Goal: Task Accomplishment & Management: Use online tool/utility

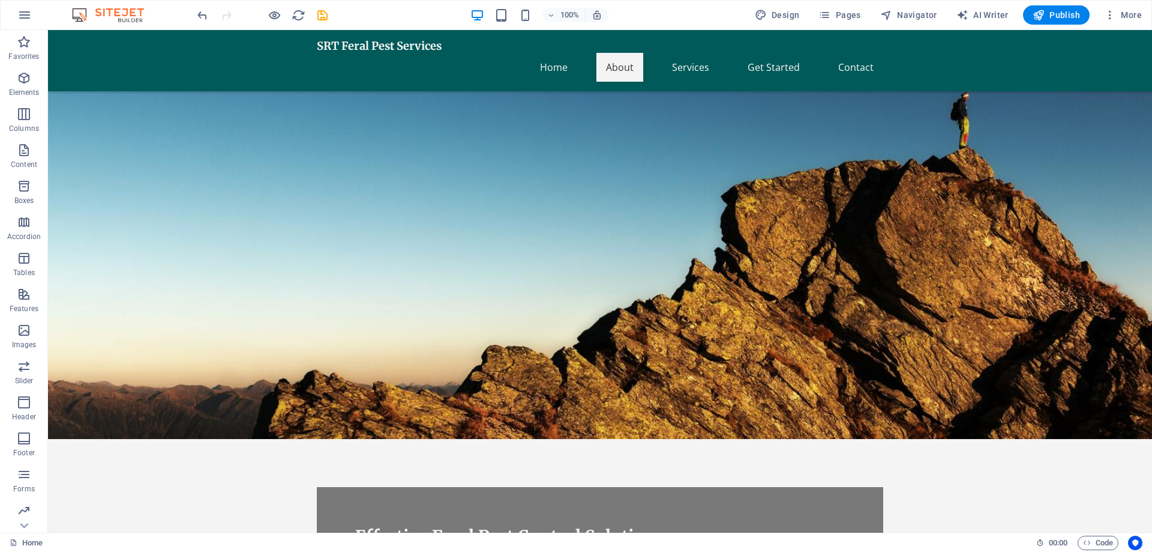
scroll to position [360, 0]
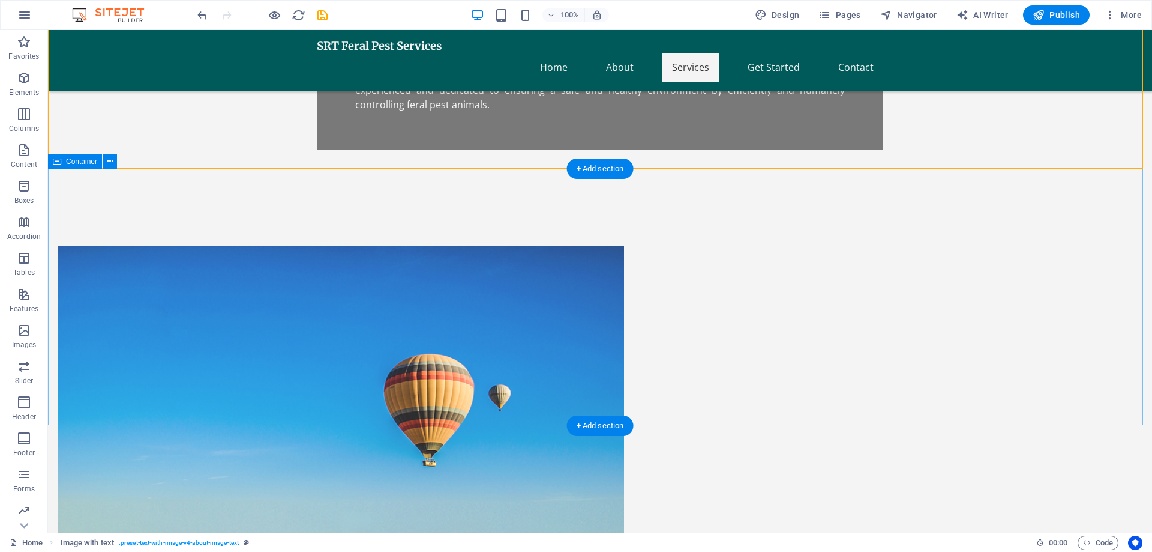
scroll to position [620, 0]
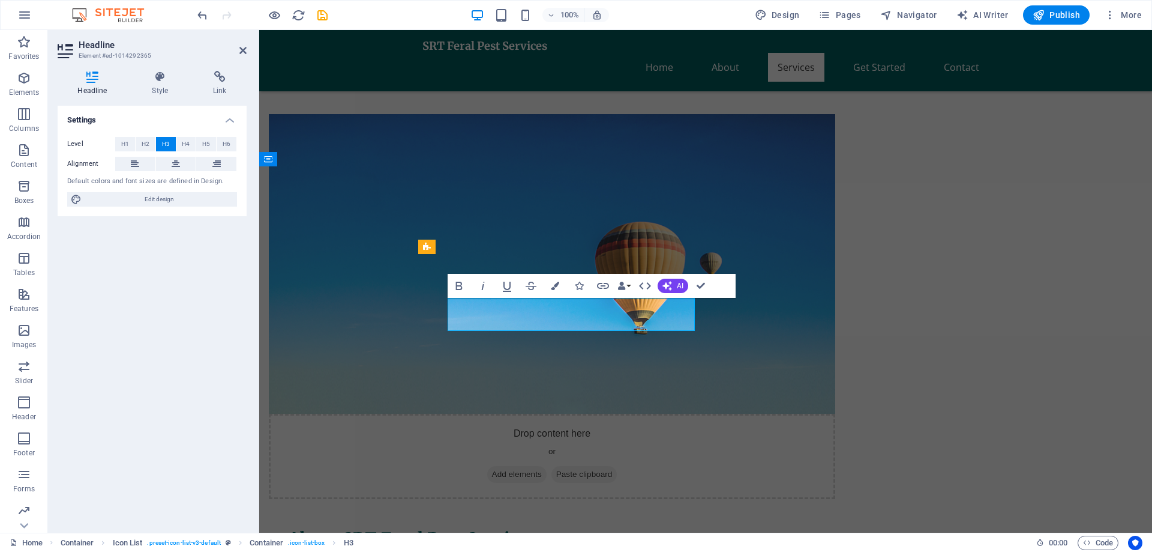
click at [430, 336] on icon at bounding box center [427, 334] width 8 height 14
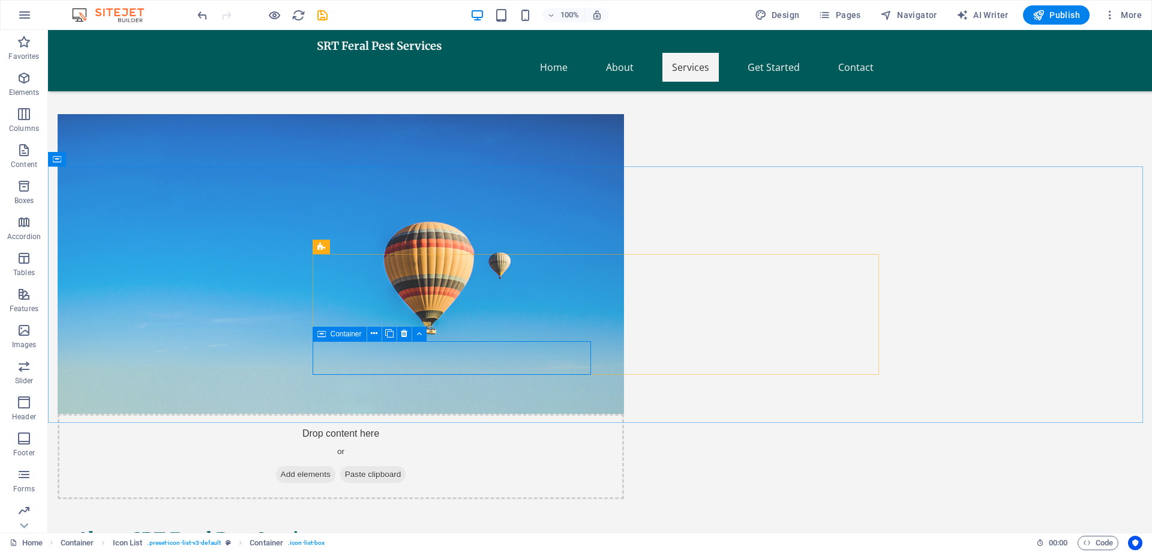
click at [323, 333] on icon at bounding box center [322, 334] width 8 height 14
click at [405, 333] on icon at bounding box center [403, 334] width 7 height 13
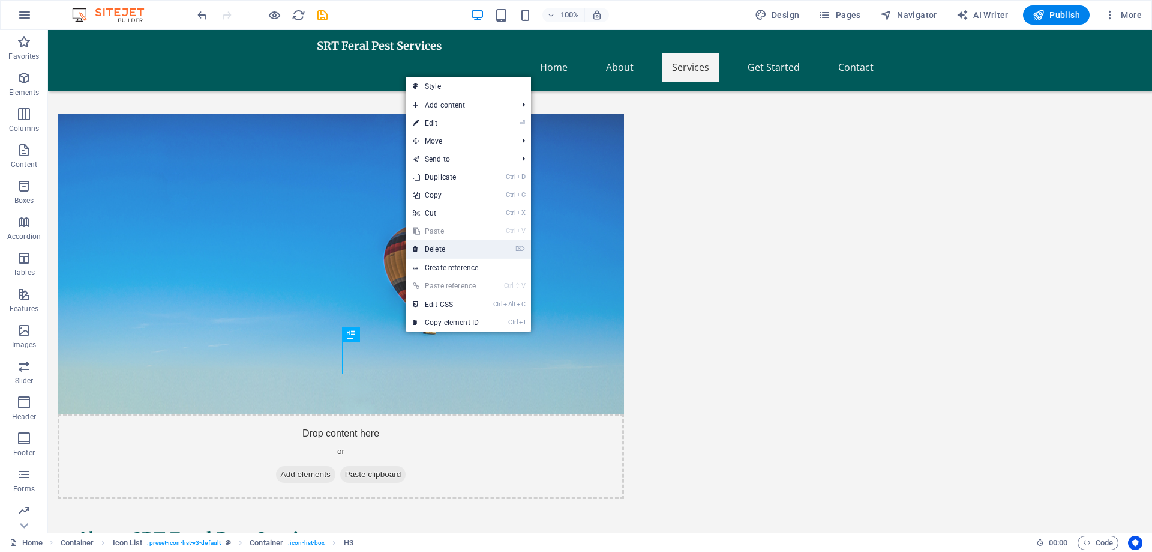
click at [436, 252] on link "⌦ Delete" at bounding box center [446, 249] width 80 height 18
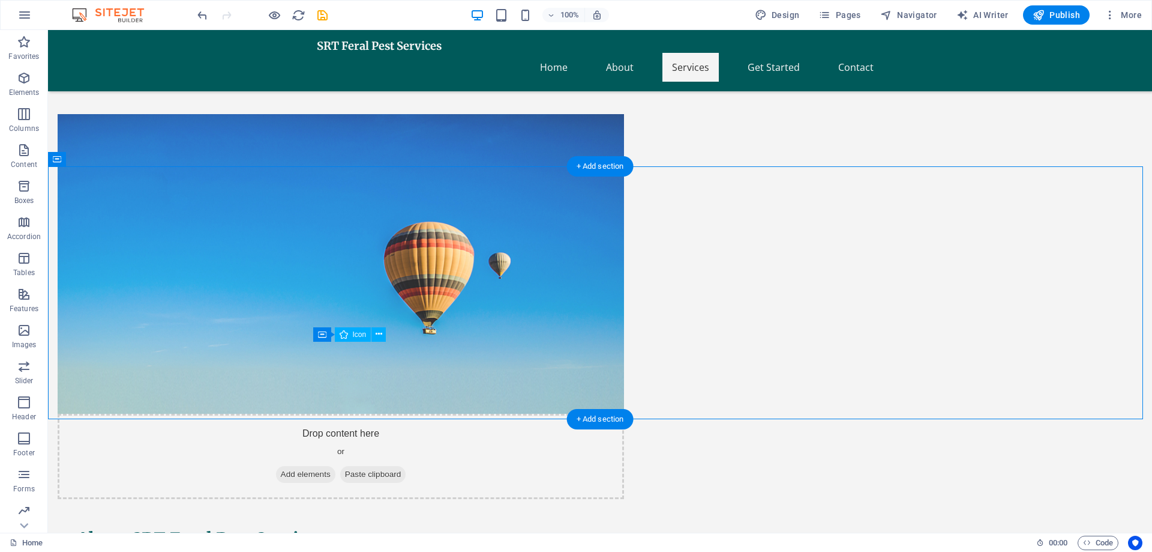
click at [380, 340] on icon at bounding box center [379, 334] width 7 height 13
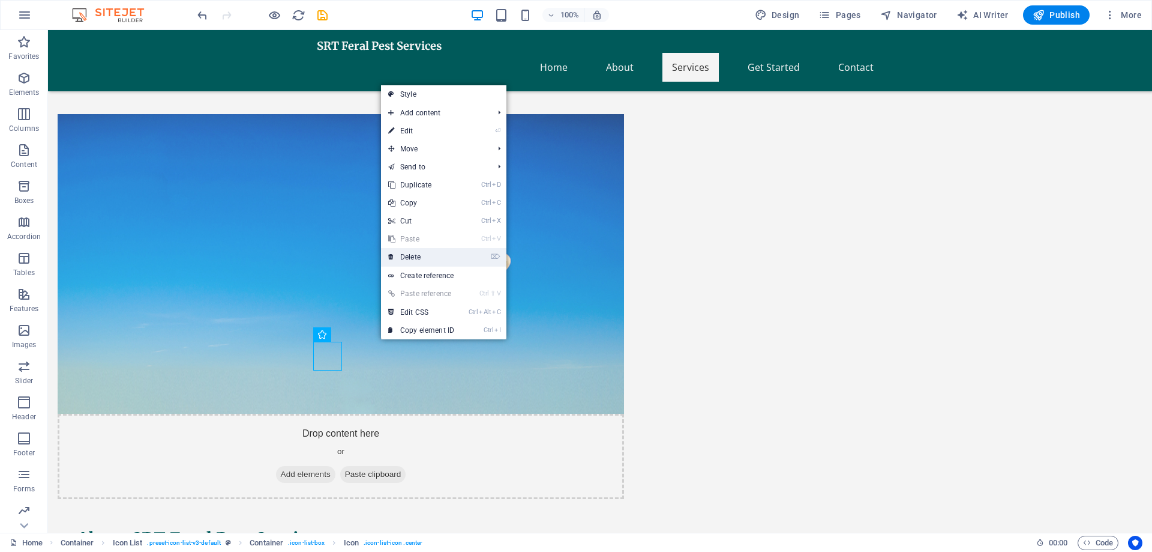
click at [417, 260] on link "⌦ Delete" at bounding box center [421, 257] width 80 height 18
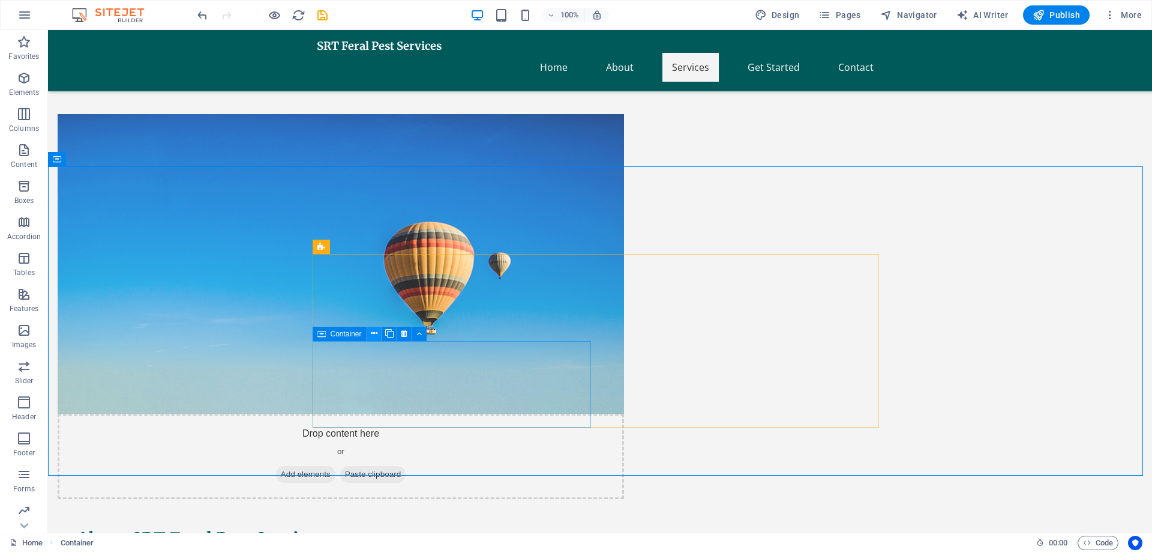
click at [375, 334] on icon at bounding box center [374, 333] width 7 height 13
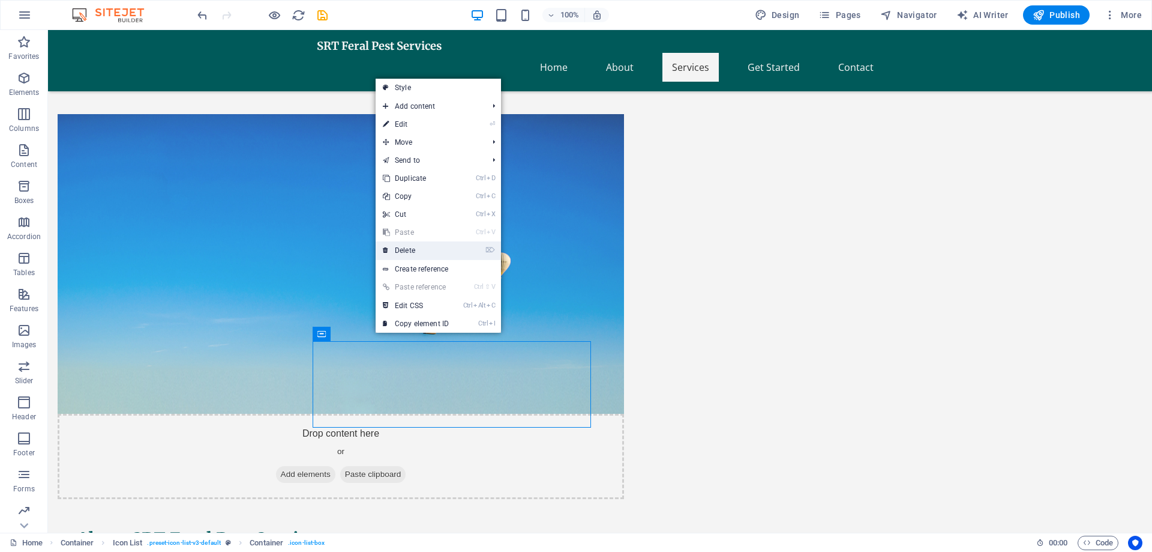
click at [412, 252] on link "⌦ Delete" at bounding box center [416, 250] width 80 height 18
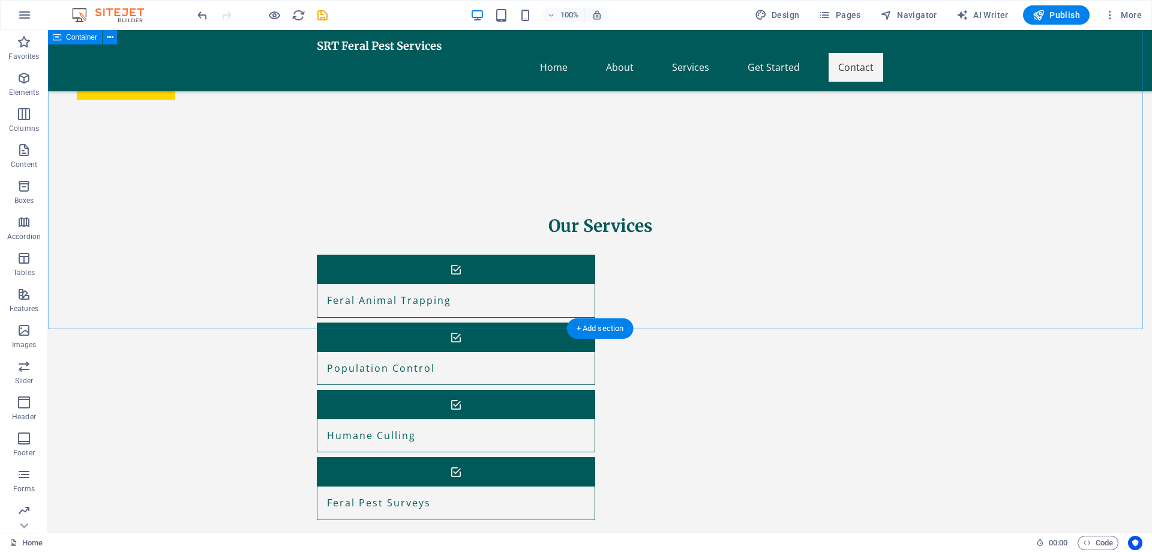
scroll to position [1188, 0]
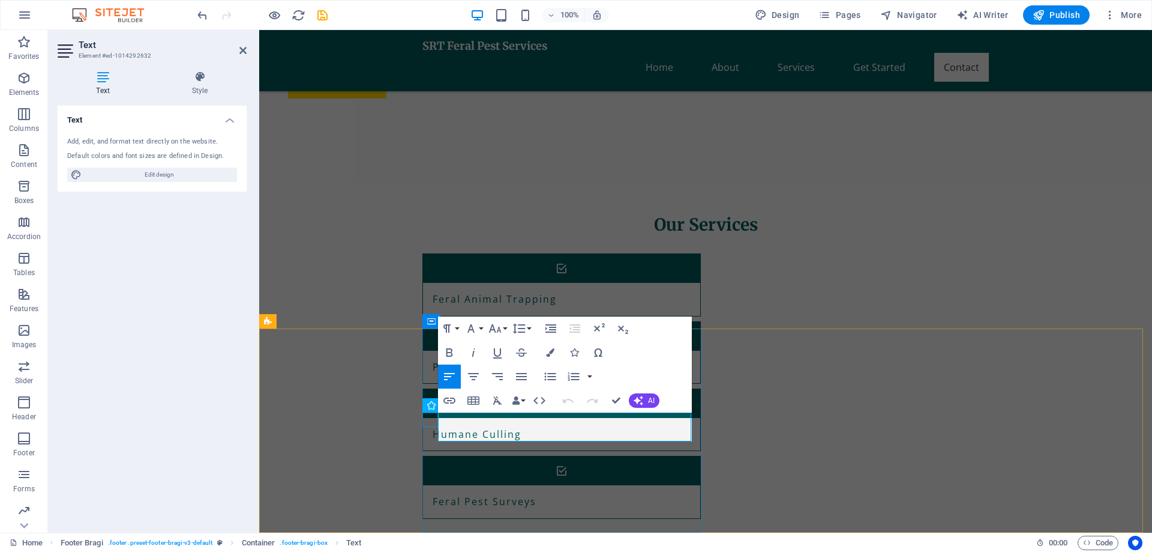
drag, startPoint x: 510, startPoint y: 432, endPoint x: 430, endPoint y: 415, distance: 81.7
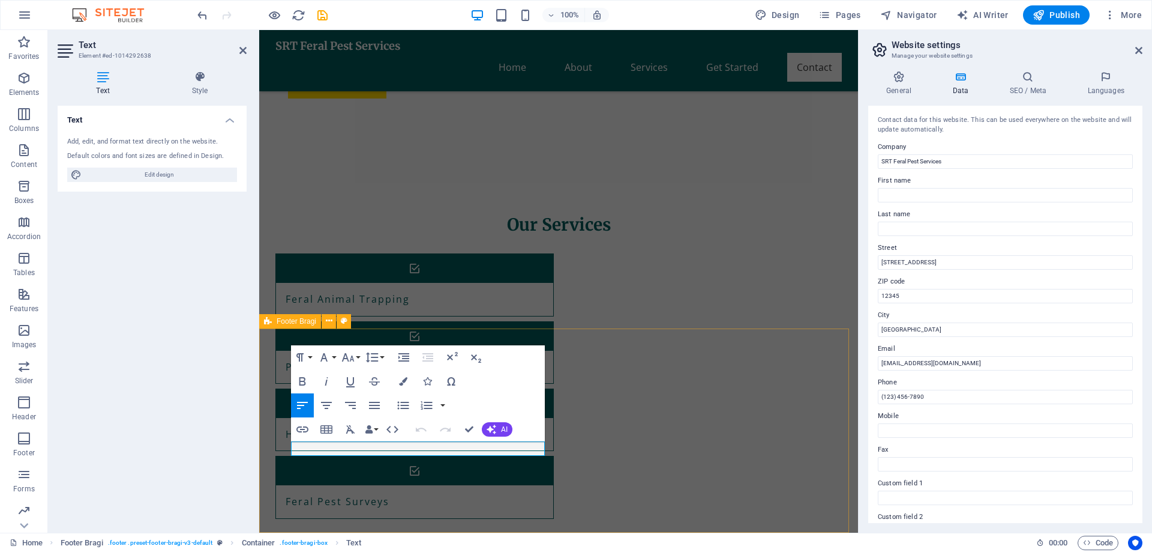
drag, startPoint x: 370, startPoint y: 447, endPoint x: 271, endPoint y: 462, distance: 100.1
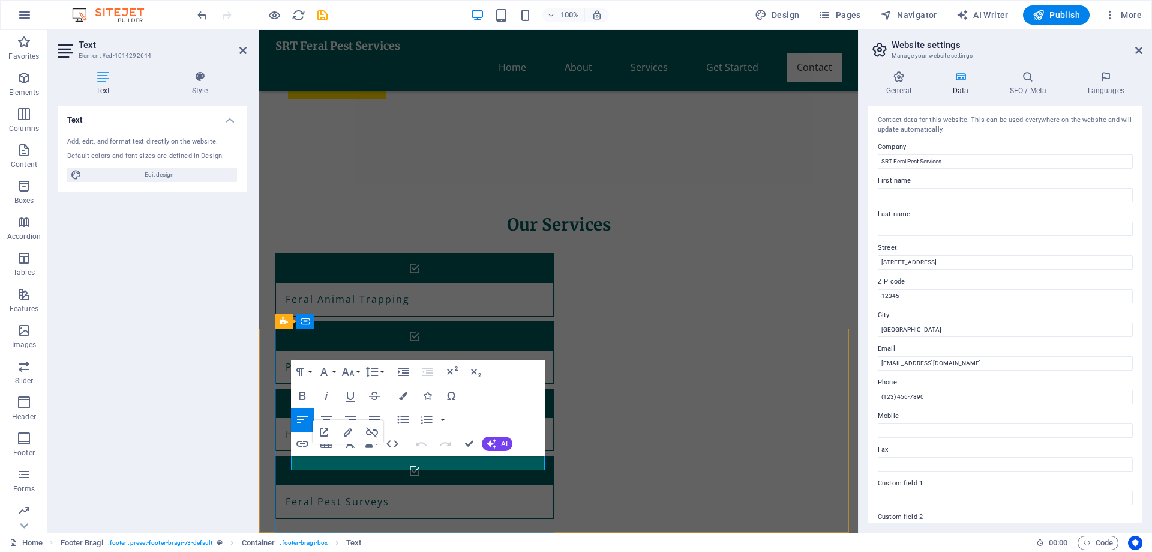
click at [937, 363] on input "[EMAIL_ADDRESS][DOMAIN_NAME]" at bounding box center [1005, 363] width 255 height 14
click at [890, 364] on input "[EMAIL_ADDRESS][DOMAIN_NAME]" at bounding box center [1005, 363] width 255 height 14
type input "[EMAIL_ADDRESS][DOMAIN_NAME]"
click at [936, 399] on input "(123) 456-7890" at bounding box center [1005, 397] width 255 height 14
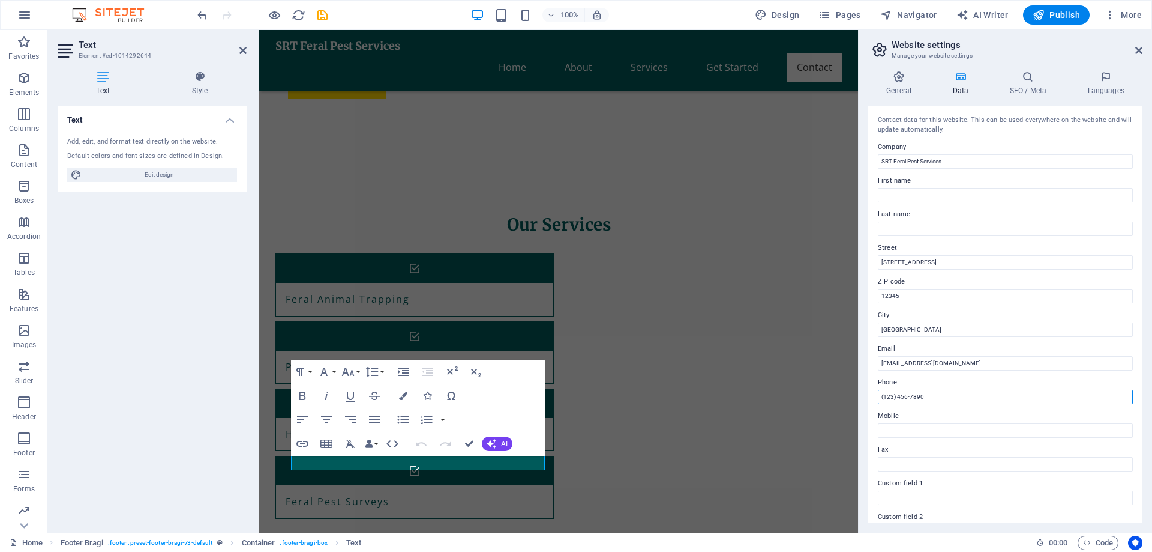
drag, startPoint x: 941, startPoint y: 394, endPoint x: 859, endPoint y: 399, distance: 82.4
click at [861, 399] on aside "Website settings Manage your website settings General Data SEO / Meta Languages…" at bounding box center [1005, 281] width 294 height 502
drag, startPoint x: 918, startPoint y: 397, endPoint x: 876, endPoint y: 398, distance: 42.0
click at [876, 398] on div "Contact data for this website. This can be used everywhere on the website and w…" at bounding box center [1005, 314] width 274 height 417
type input "[PHONE_NUMBER]"
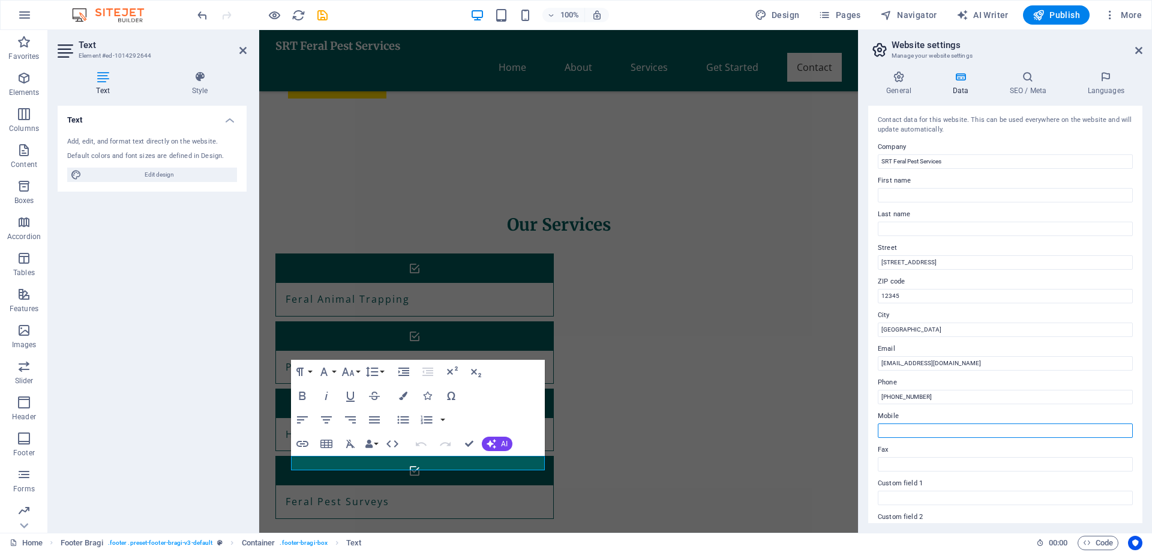
click at [936, 432] on input "Mobile" at bounding box center [1005, 430] width 255 height 14
paste input "[PHONE_NUMBER]"
type input "[PHONE_NUMBER]"
drag, startPoint x: 1169, startPoint y: 355, endPoint x: 836, endPoint y: 333, distance: 333.9
click at [922, 333] on input "[GEOGRAPHIC_DATA]" at bounding box center [1005, 329] width 255 height 14
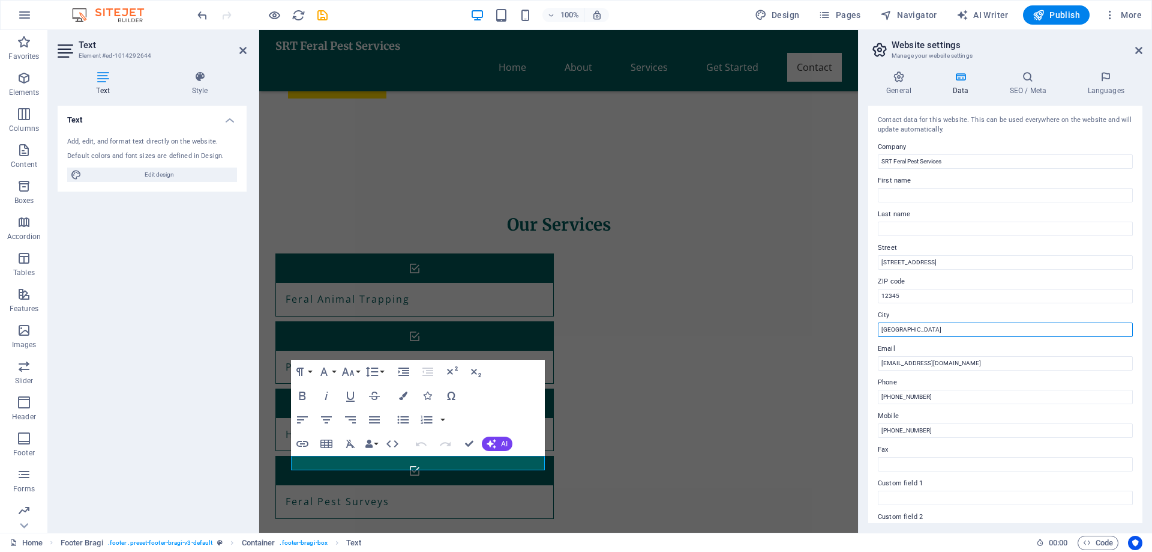
drag, startPoint x: 920, startPoint y: 327, endPoint x: 880, endPoint y: 333, distance: 40.7
click at [880, 333] on input "[GEOGRAPHIC_DATA]" at bounding box center [1005, 329] width 255 height 14
type input "Mackay"
drag, startPoint x: 1160, startPoint y: 325, endPoint x: 1118, endPoint y: 339, distance: 45.0
type input "4740"
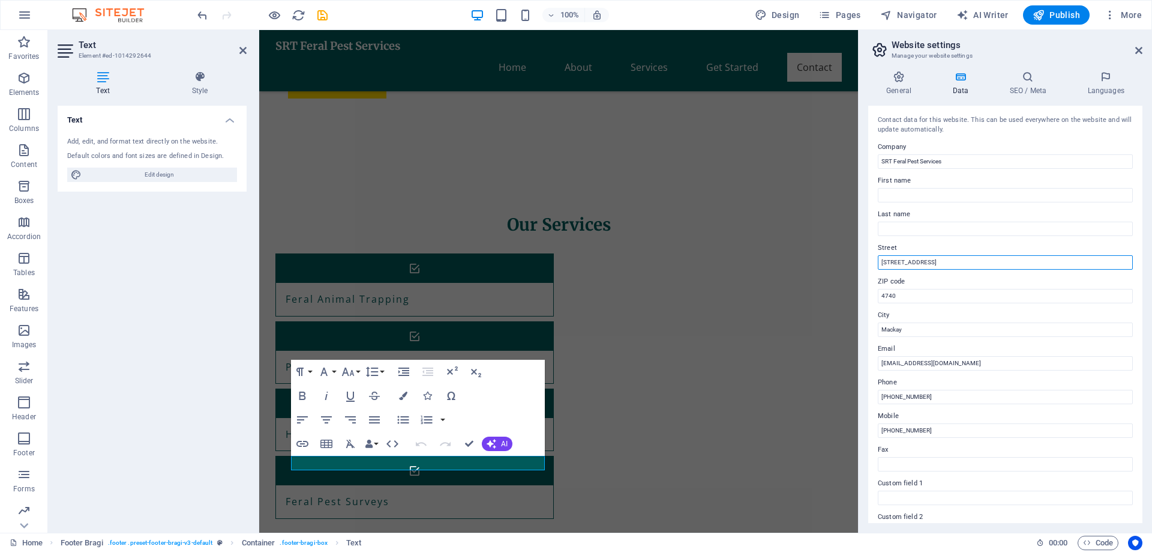
drag, startPoint x: 953, startPoint y: 262, endPoint x: 873, endPoint y: 269, distance: 80.7
click at [873, 269] on div "Contact data for this website. This can be used everywhere on the website and w…" at bounding box center [1005, 314] width 274 height 417
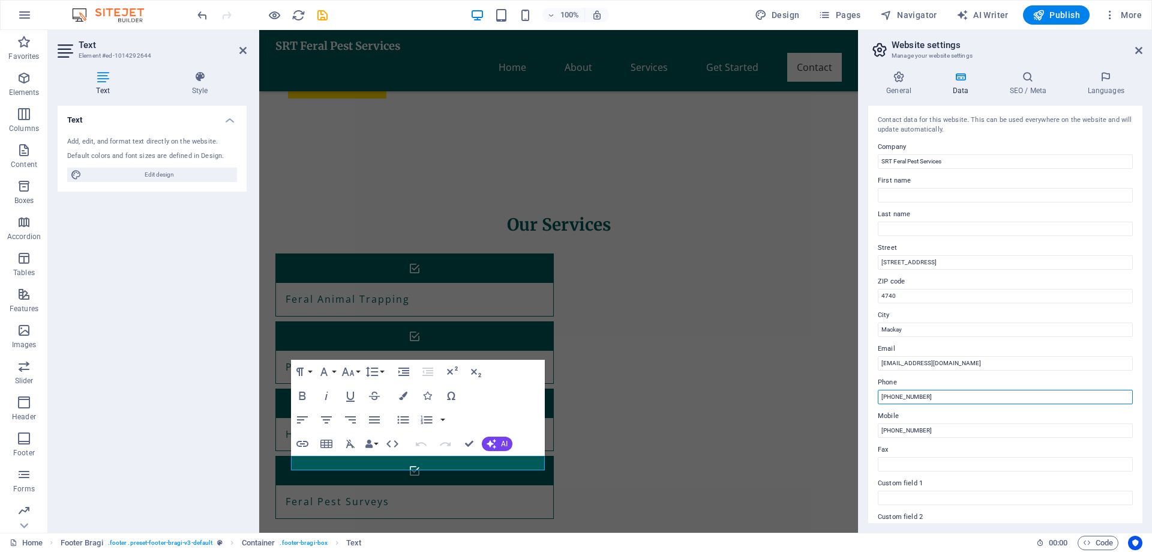
drag, startPoint x: 940, startPoint y: 395, endPoint x: 873, endPoint y: 396, distance: 66.6
click at [875, 397] on div "Contact data for this website. This can be used everywhere on the website and w…" at bounding box center [1005, 314] width 274 height 417
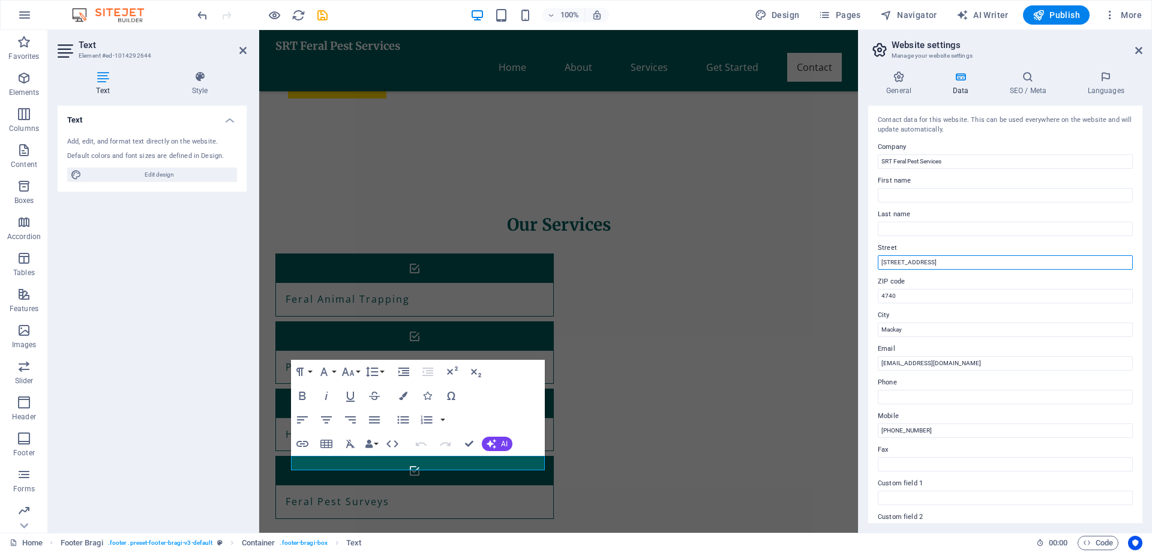
drag, startPoint x: 949, startPoint y: 260, endPoint x: 875, endPoint y: 272, distance: 74.7
click at [875, 272] on div "Contact data for this website. This can be used everywhere on the website and w…" at bounding box center [1005, 314] width 274 height 417
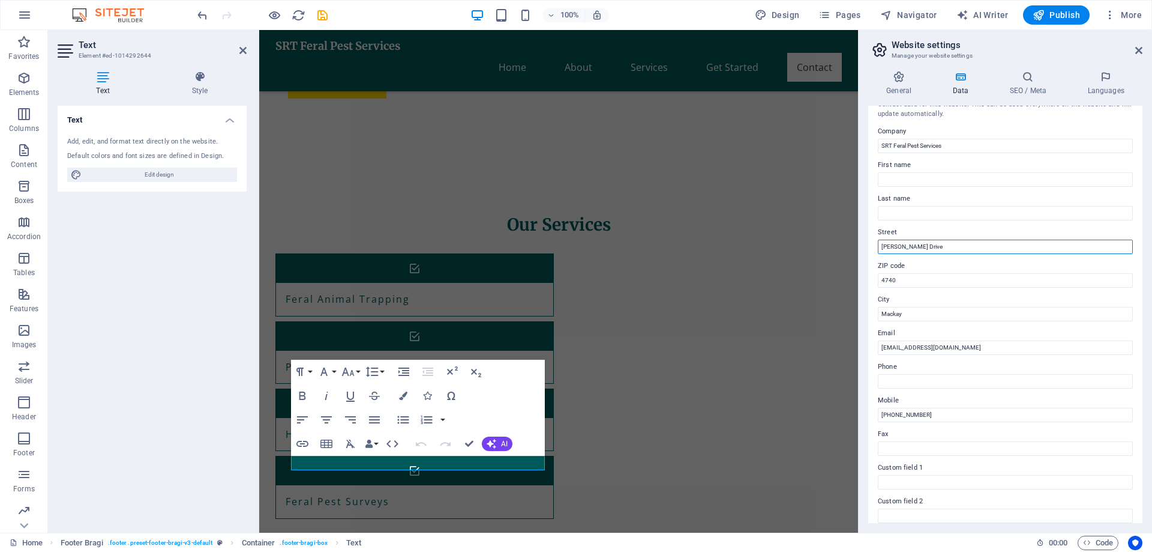
scroll to position [0, 0]
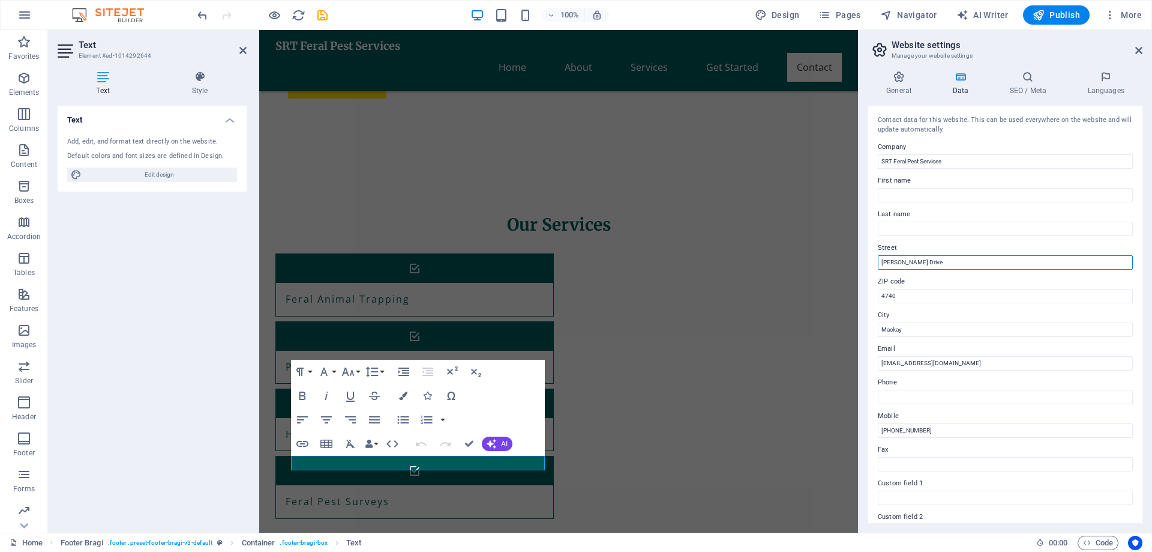
type input "[PERSON_NAME] Drive"
click at [963, 78] on icon at bounding box center [961, 77] width 52 height 12
click at [897, 80] on icon at bounding box center [898, 77] width 61 height 12
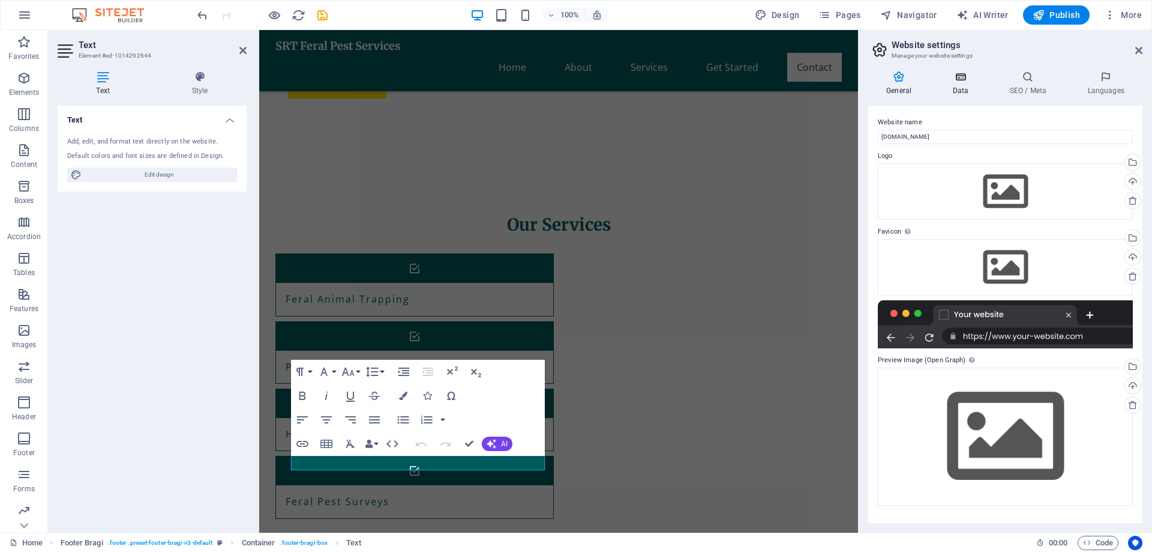
click at [959, 77] on icon at bounding box center [961, 77] width 52 height 12
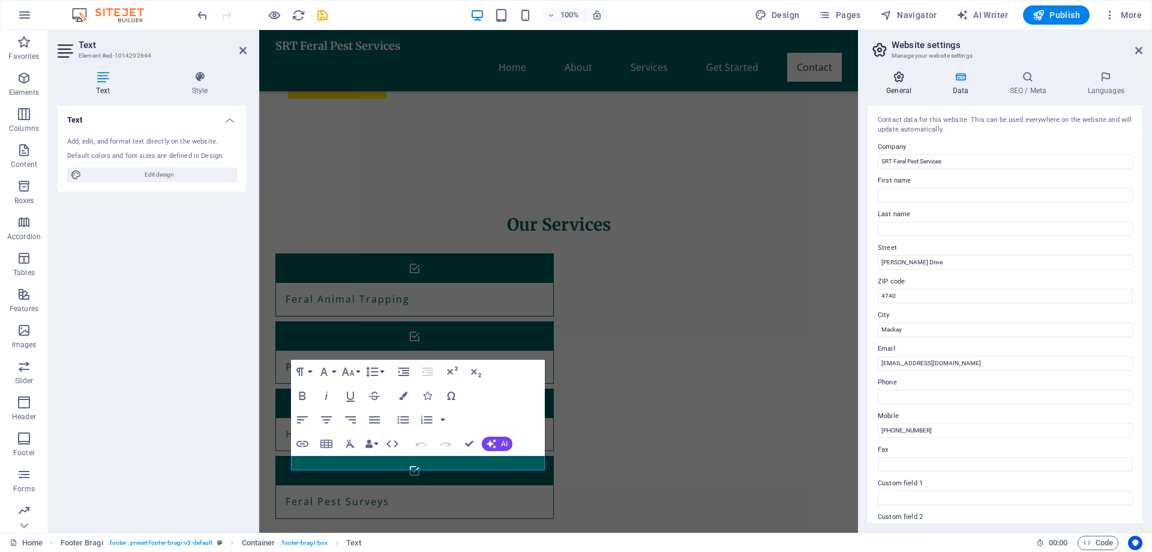
click at [901, 77] on icon at bounding box center [898, 77] width 61 height 12
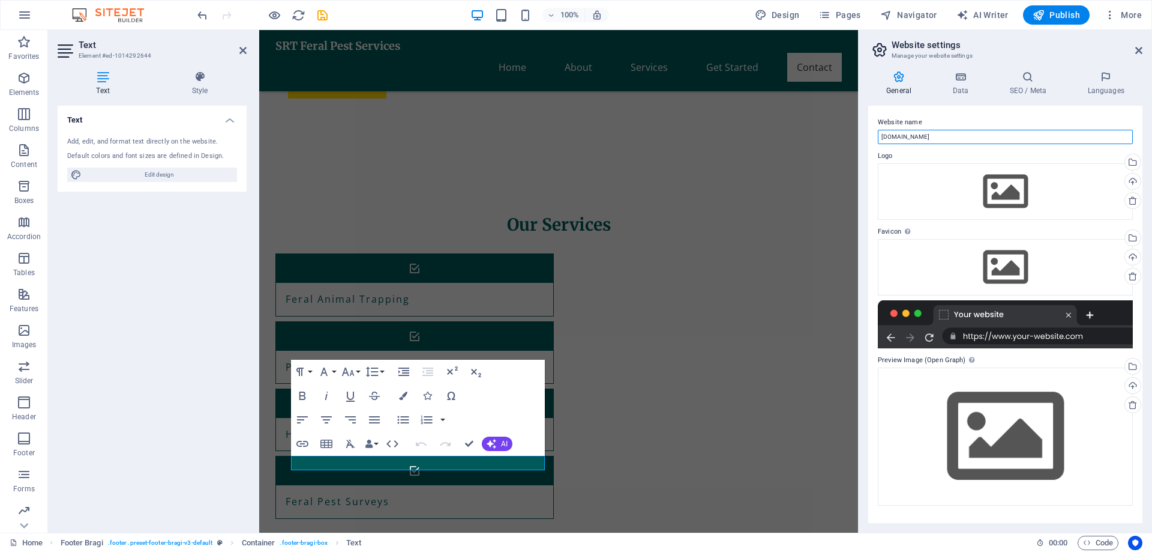
drag, startPoint x: 1193, startPoint y: 167, endPoint x: 850, endPoint y: 136, distance: 344.7
type input "SRT Feral Pest Services"
click at [1070, 339] on div at bounding box center [1005, 324] width 255 height 48
click at [1073, 337] on div at bounding box center [1005, 324] width 255 height 48
click at [1035, 335] on div at bounding box center [1005, 324] width 255 height 48
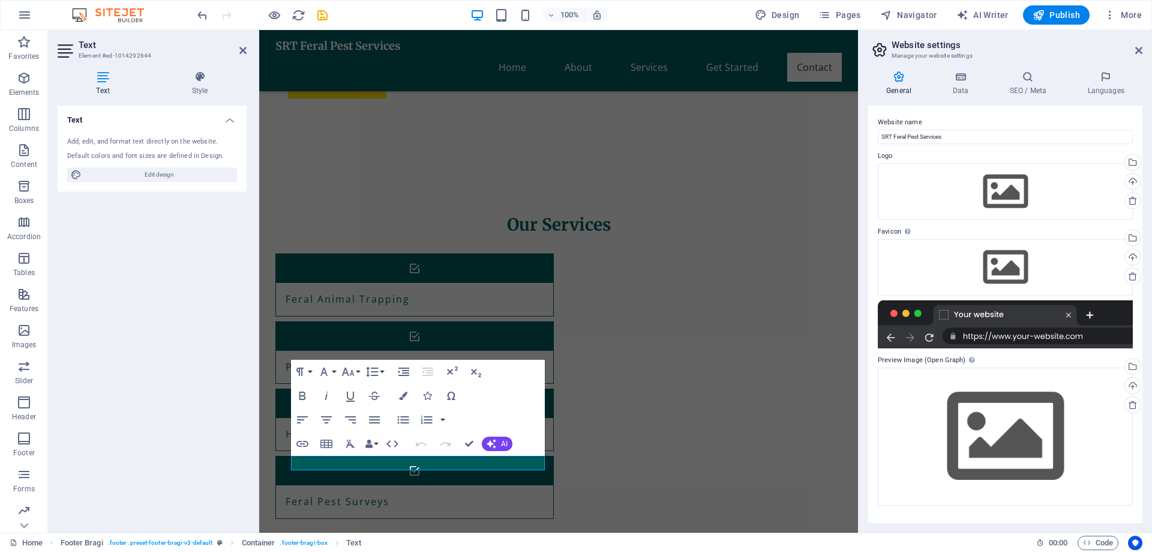
click at [980, 319] on div at bounding box center [1005, 324] width 255 height 48
click at [951, 311] on div at bounding box center [1005, 324] width 255 height 48
click at [918, 319] on div at bounding box center [1005, 324] width 255 height 48
click at [1020, 323] on div at bounding box center [1005, 324] width 255 height 48
click at [923, 434] on div "Drag files here, click to choose files or select files from Files or our free s…" at bounding box center [1005, 435] width 255 height 137
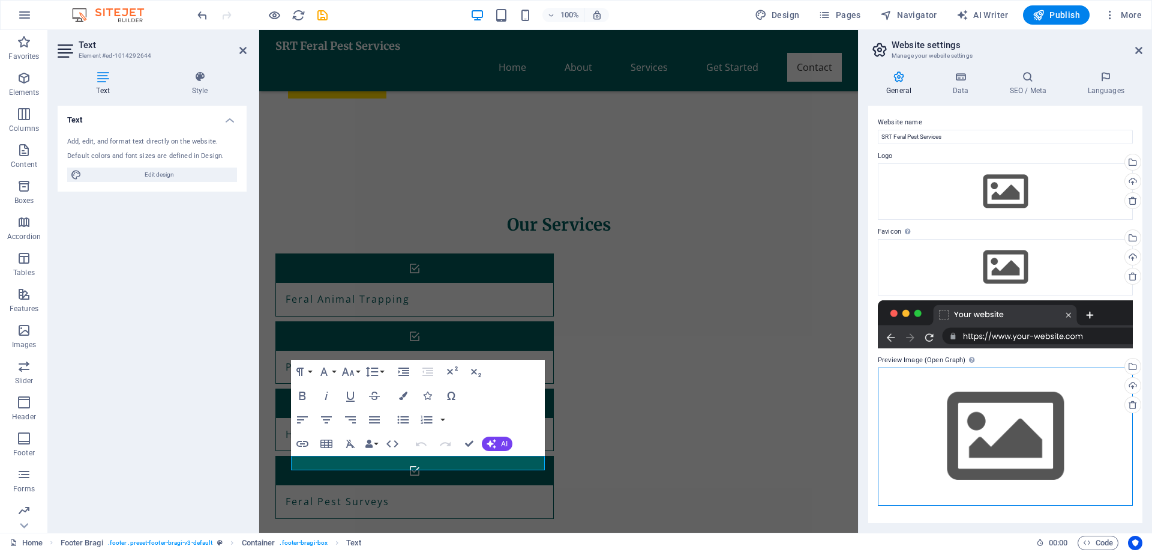
scroll to position [685, 0]
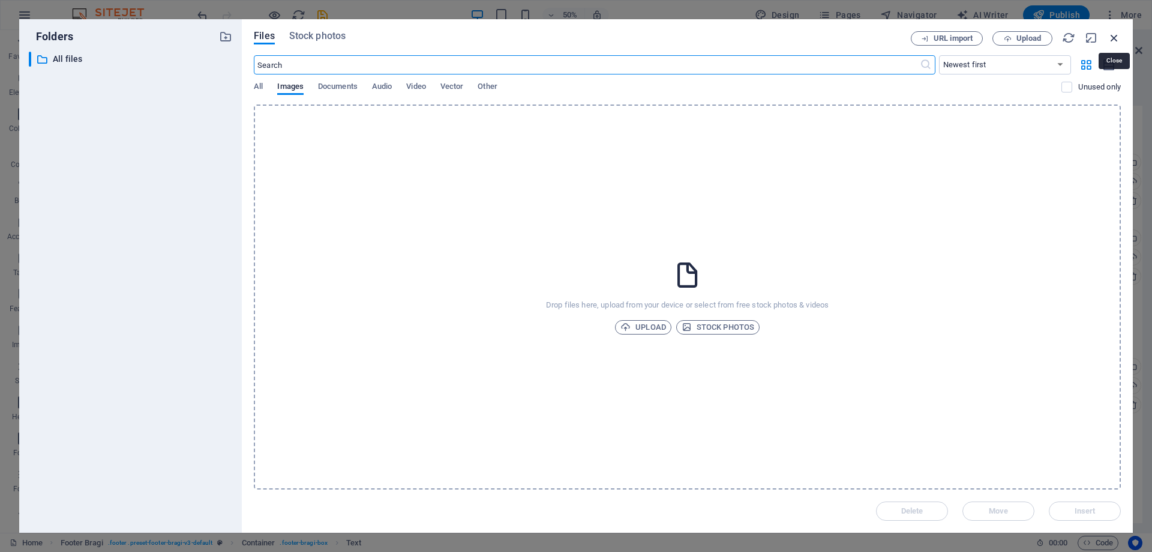
click at [1111, 37] on icon "button" at bounding box center [1114, 37] width 13 height 13
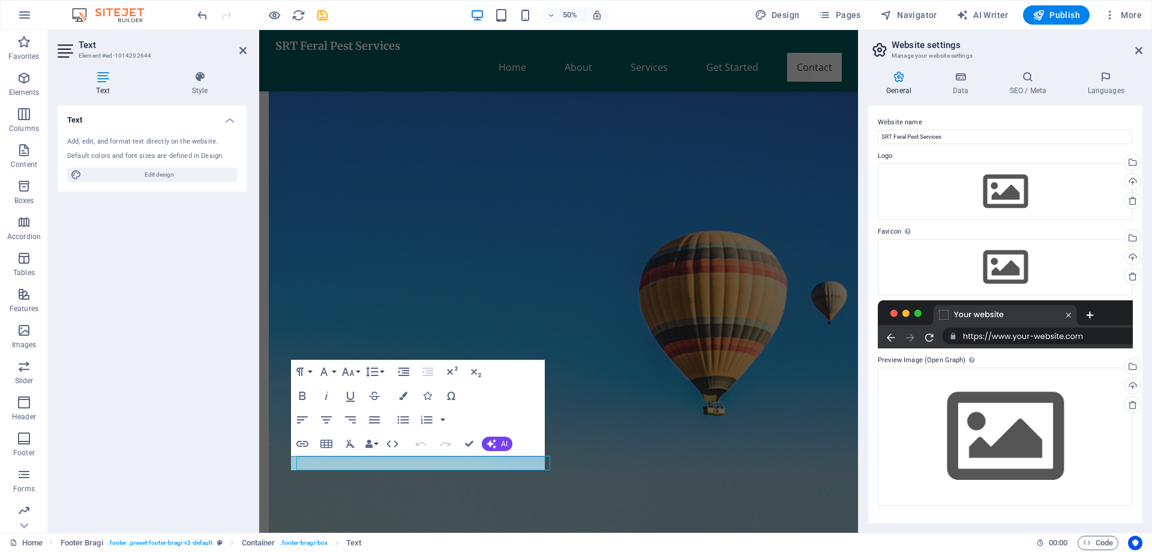
scroll to position [1188, 0]
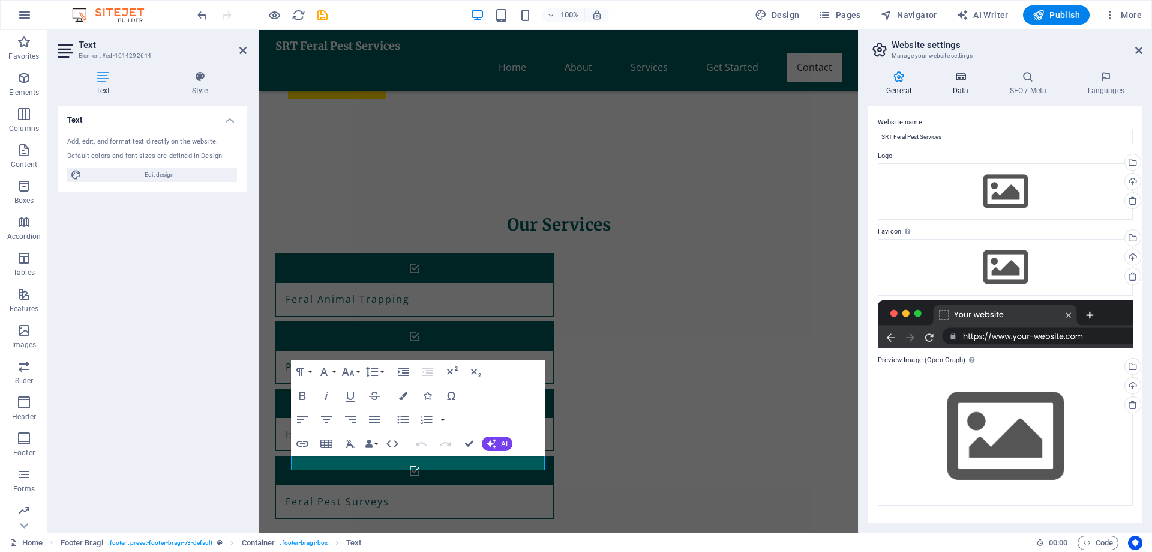
click at [962, 74] on icon at bounding box center [961, 77] width 52 height 12
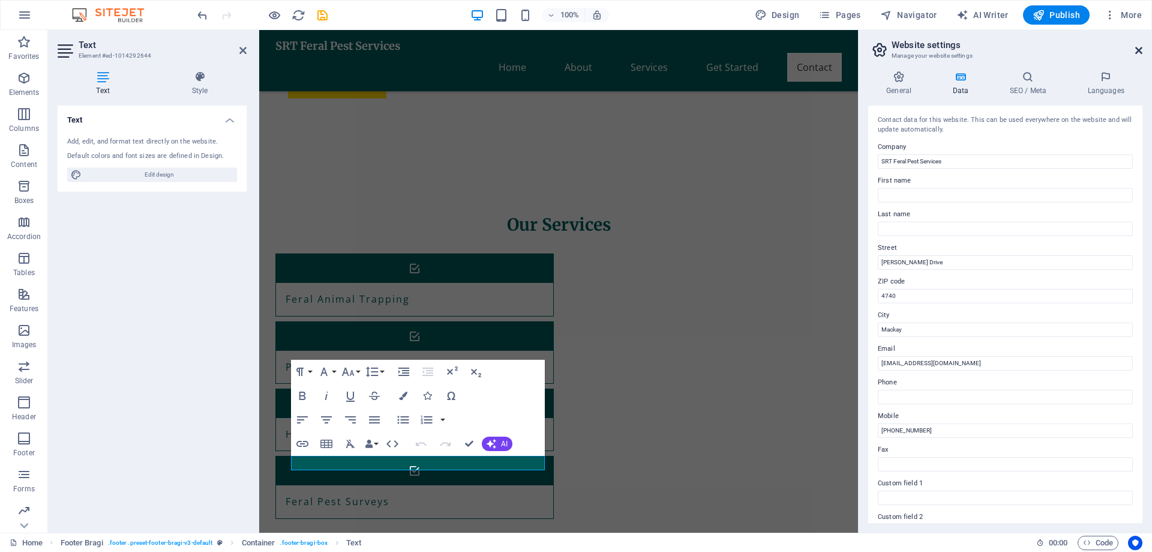
click at [1136, 49] on icon at bounding box center [1139, 51] width 7 height 10
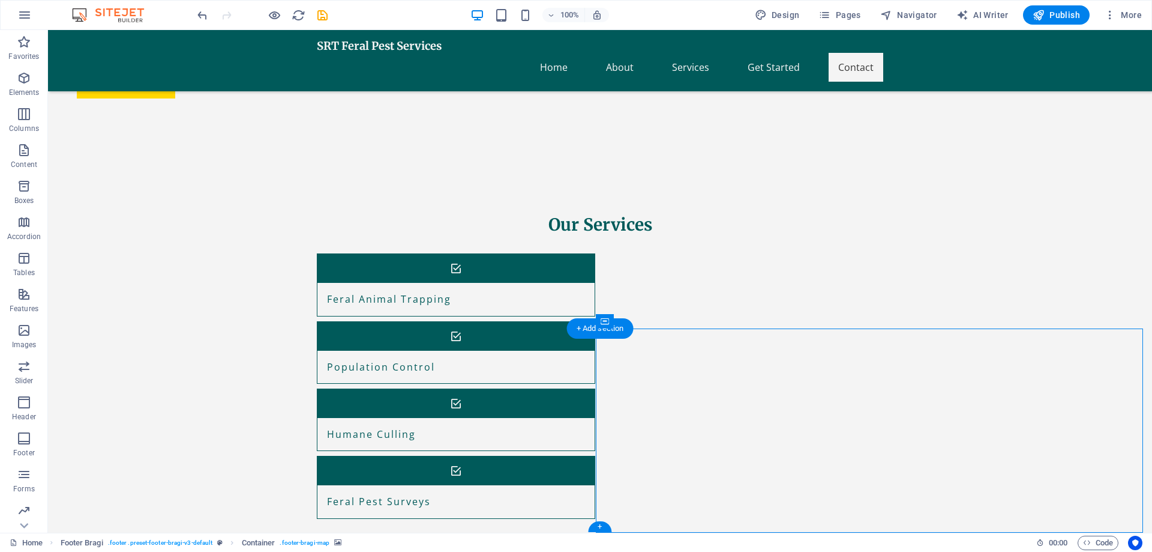
click at [659, 320] on icon at bounding box center [657, 321] width 7 height 13
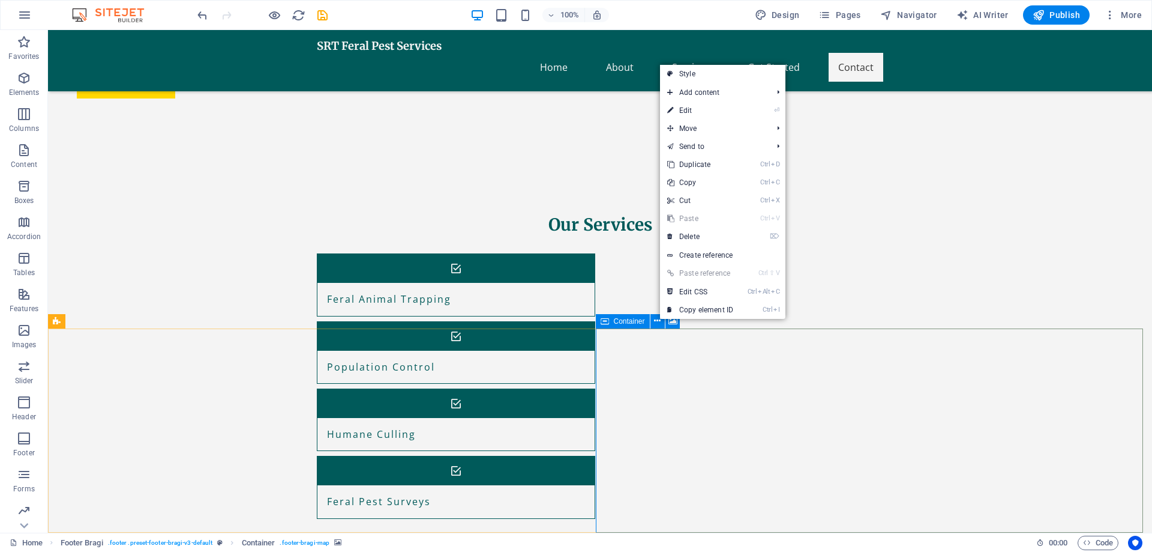
click at [630, 324] on span "Container" at bounding box center [629, 321] width 31 height 7
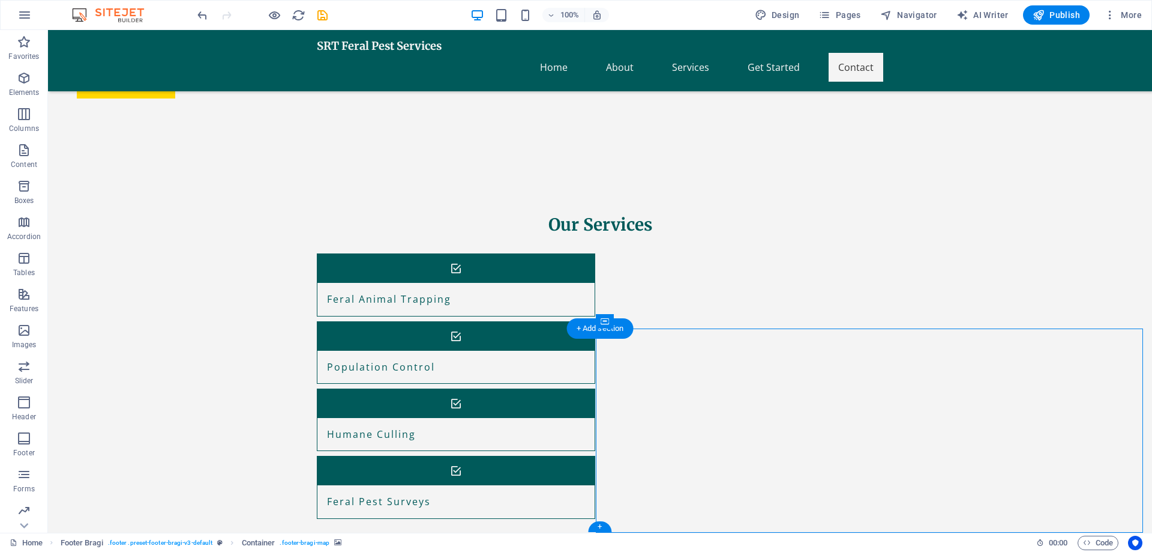
select select "px"
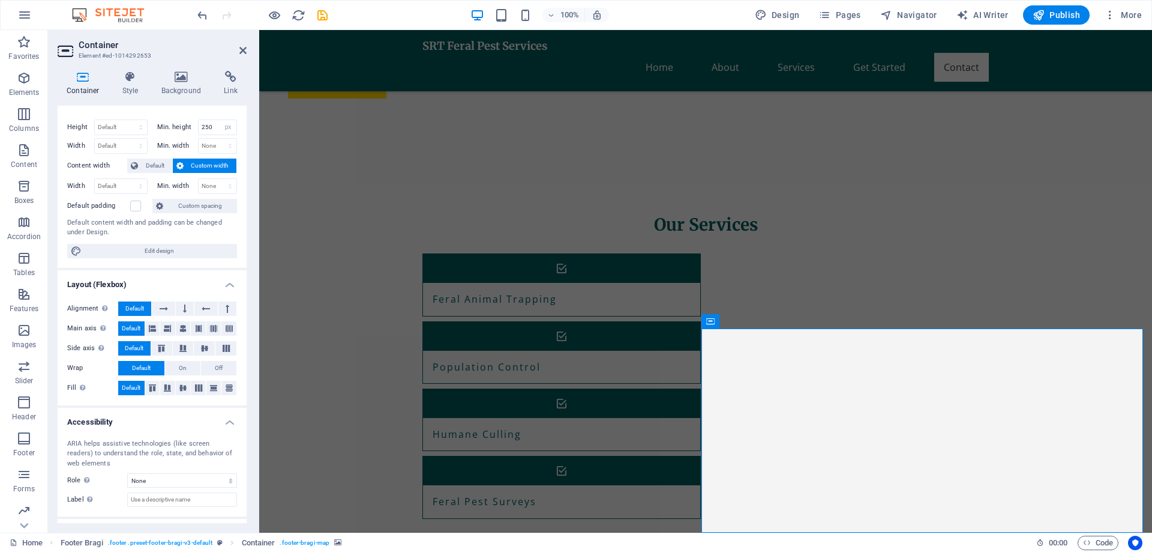
scroll to position [0, 0]
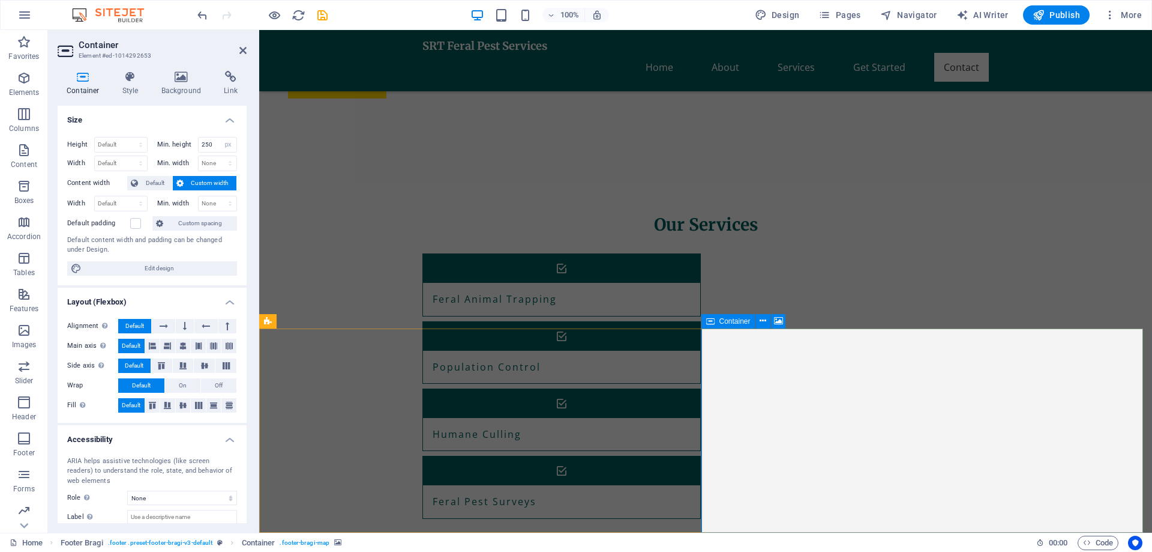
click at [732, 322] on span "Container" at bounding box center [735, 321] width 31 height 7
click at [733, 322] on span "Container" at bounding box center [735, 321] width 31 height 7
click at [766, 321] on icon at bounding box center [763, 321] width 7 height 13
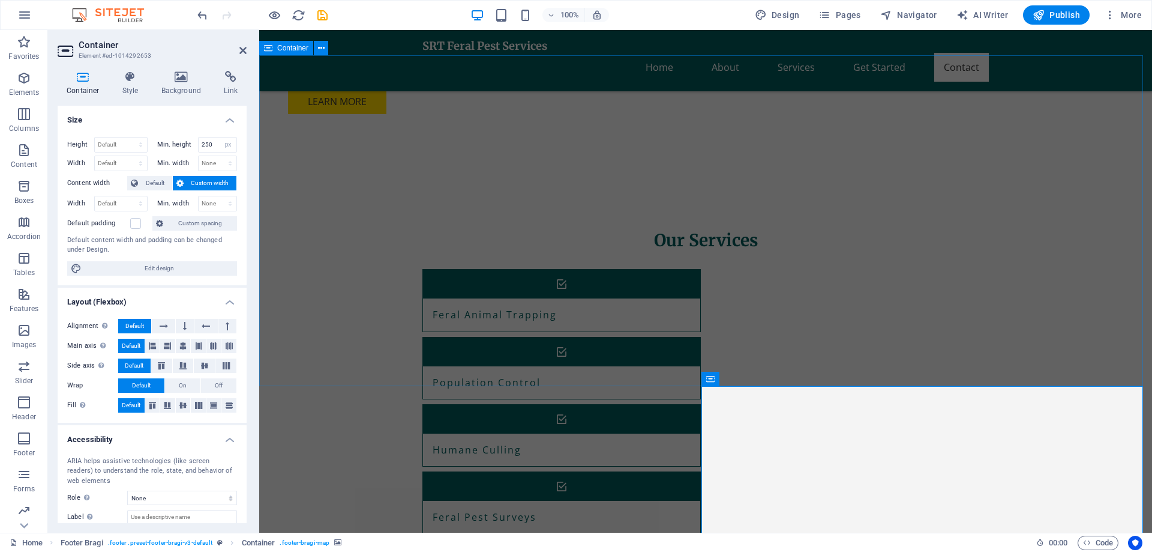
scroll to position [1188, 0]
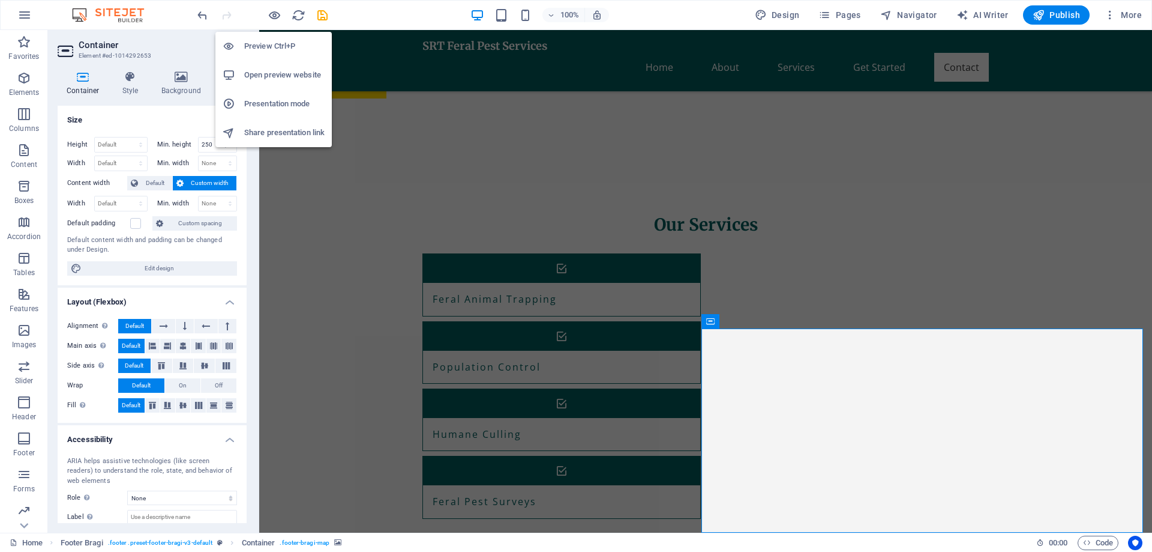
click at [270, 74] on h6 "Open preview website" at bounding box center [284, 75] width 80 height 14
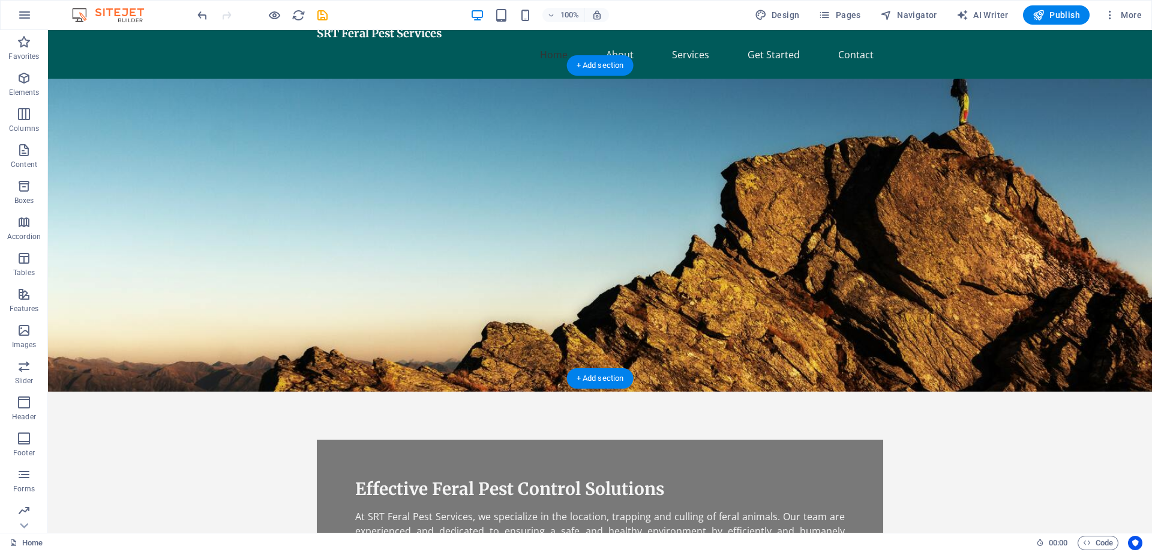
scroll to position [0, 0]
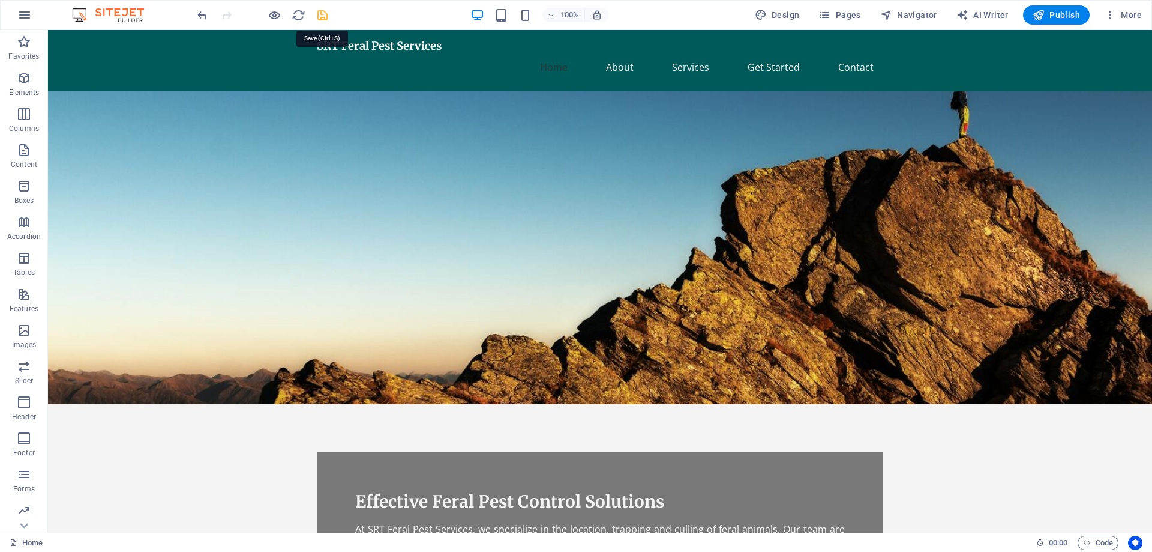
click at [321, 15] on icon "save" at bounding box center [323, 15] width 14 height 14
checkbox input "false"
drag, startPoint x: 994, startPoint y: 136, endPoint x: 992, endPoint y: 192, distance: 55.8
click at [992, 192] on figure at bounding box center [600, 247] width 1104 height 313
click at [876, 166] on figure at bounding box center [600, 247] width 1104 height 313
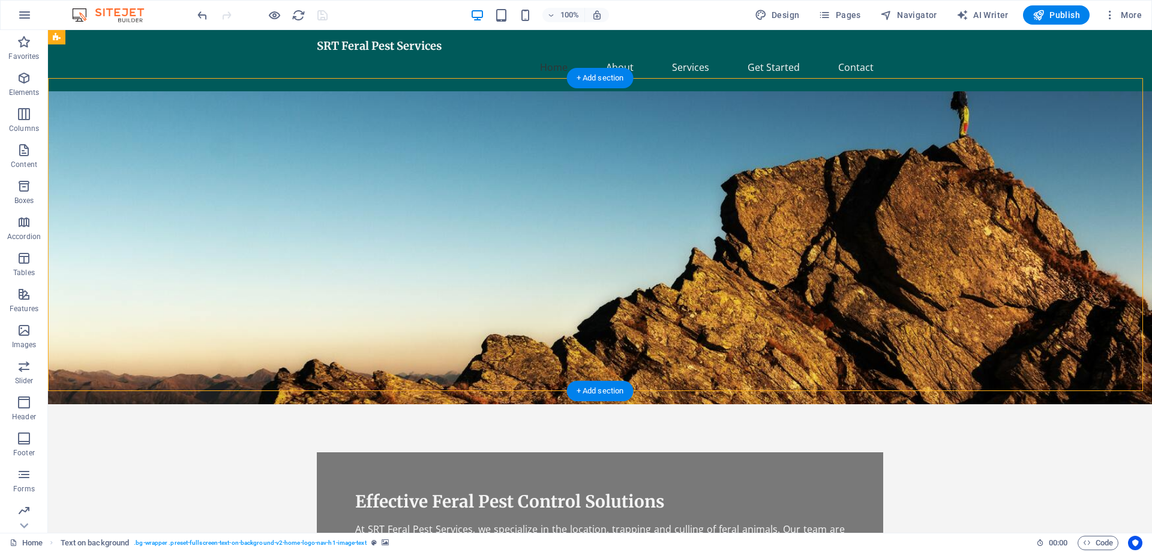
click at [876, 166] on figure at bounding box center [600, 247] width 1104 height 313
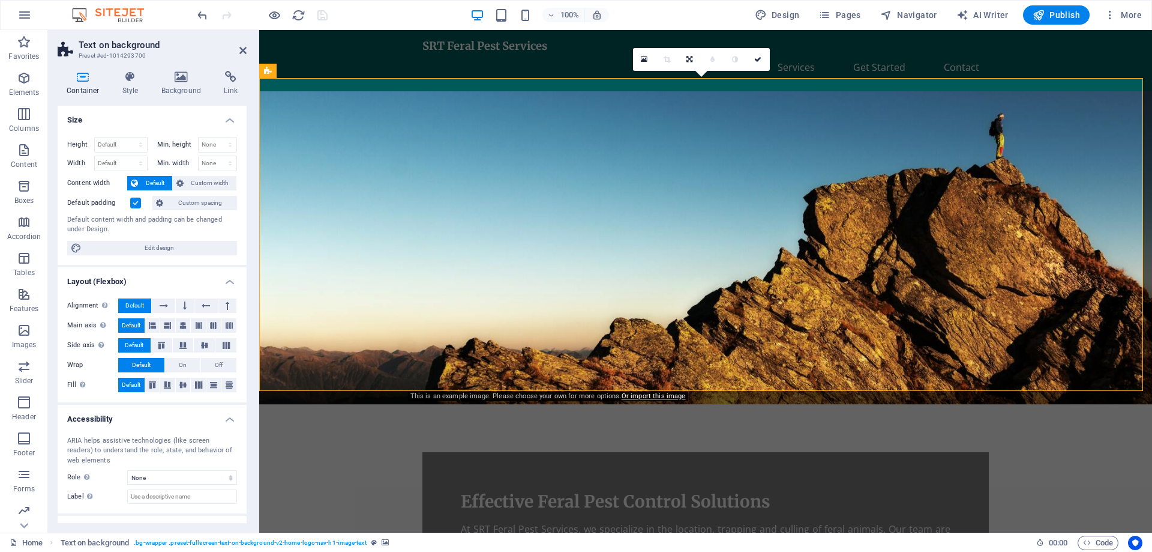
click at [83, 228] on div "Default content width and padding can be changed under Design." at bounding box center [152, 225] width 170 height 20
click at [157, 248] on span "Edit design" at bounding box center [159, 248] width 148 height 14
select select "px"
select select "200"
select select "px"
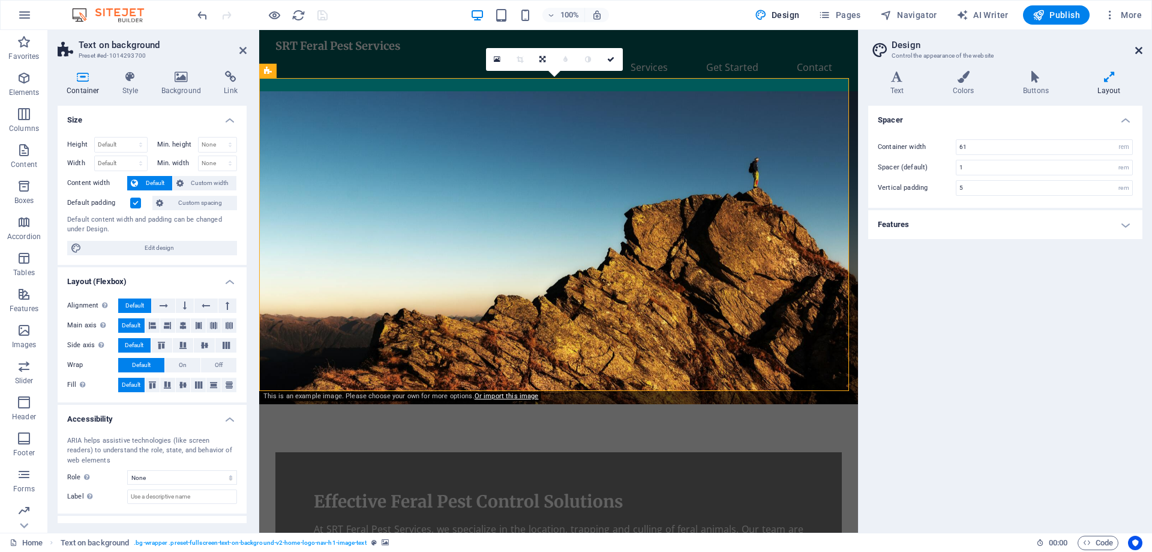
click at [1140, 51] on icon at bounding box center [1139, 51] width 7 height 10
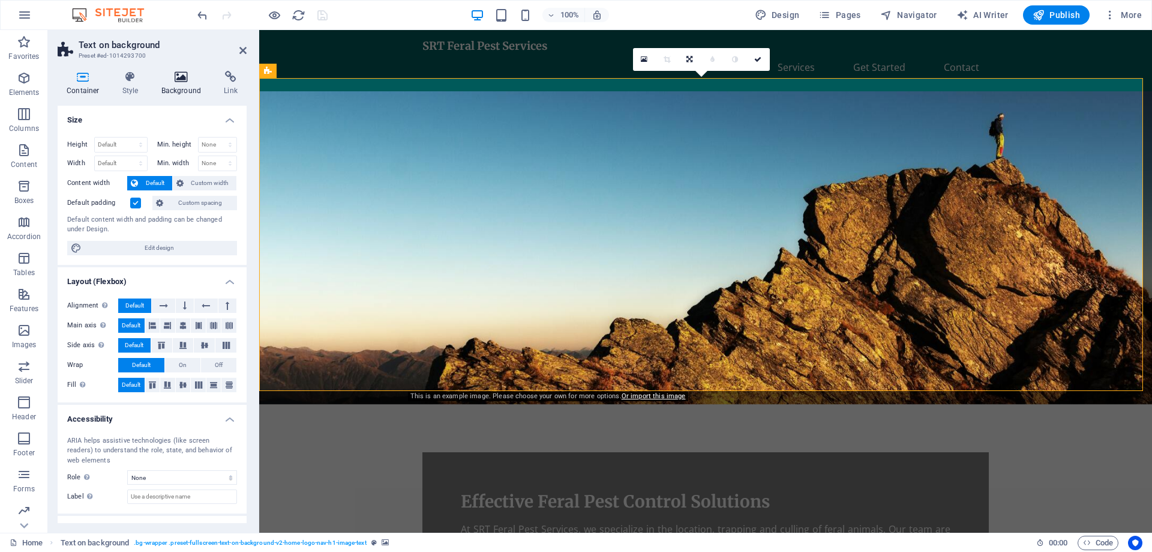
click at [173, 85] on h4 "Background" at bounding box center [183, 83] width 63 height 25
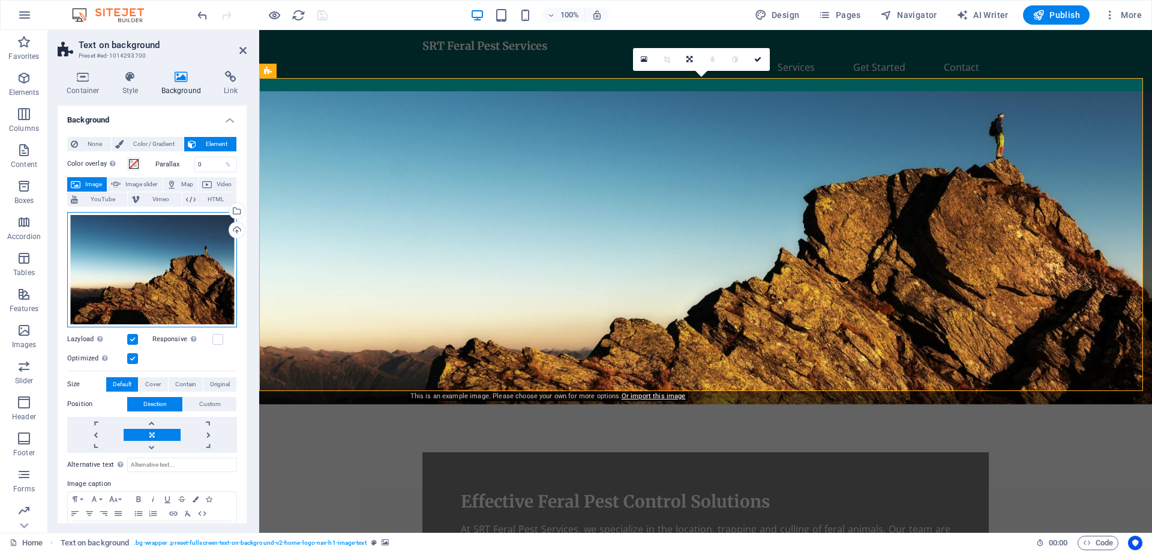
drag, startPoint x: 169, startPoint y: 247, endPoint x: 164, endPoint y: 269, distance: 22.6
click at [164, 269] on div "Drag files here, click to choose files or select files from Files or our free s…" at bounding box center [152, 269] width 170 height 115
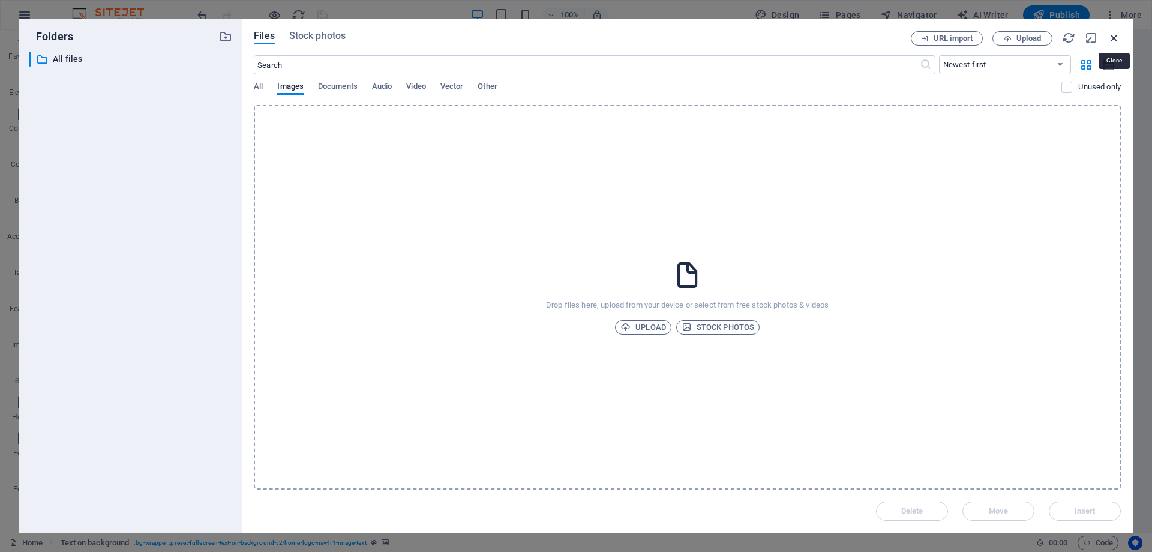
click at [1118, 38] on icon "button" at bounding box center [1114, 37] width 13 height 13
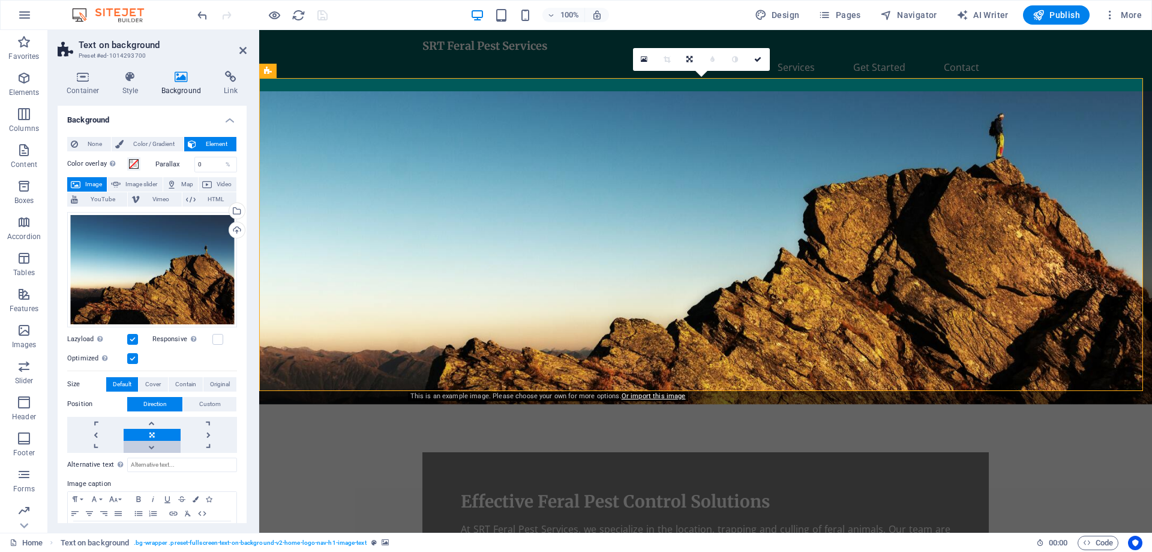
click at [151, 446] on link at bounding box center [152, 447] width 56 height 12
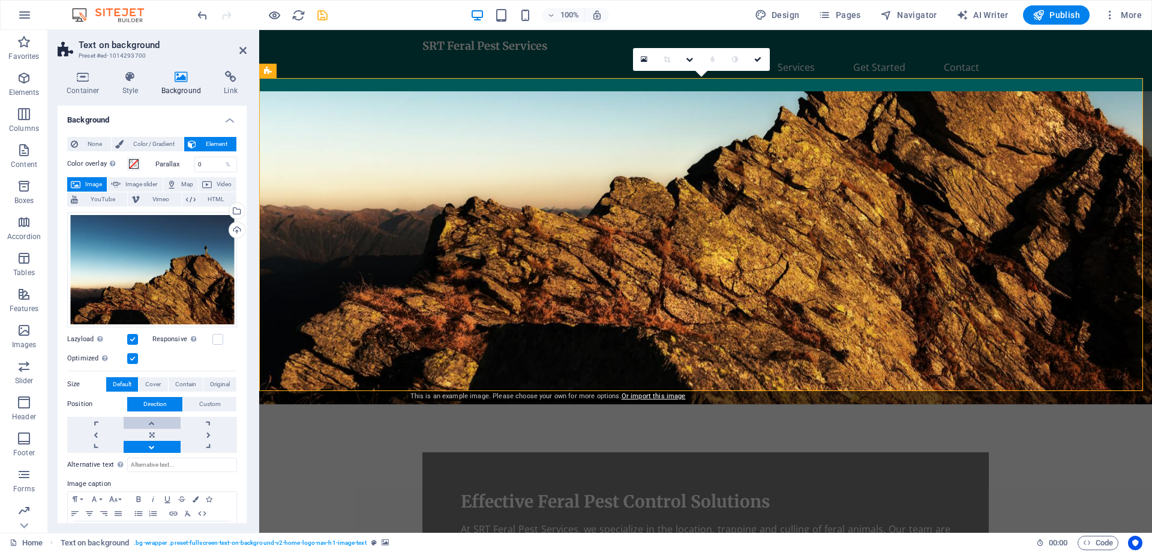
click at [149, 423] on link at bounding box center [152, 423] width 56 height 12
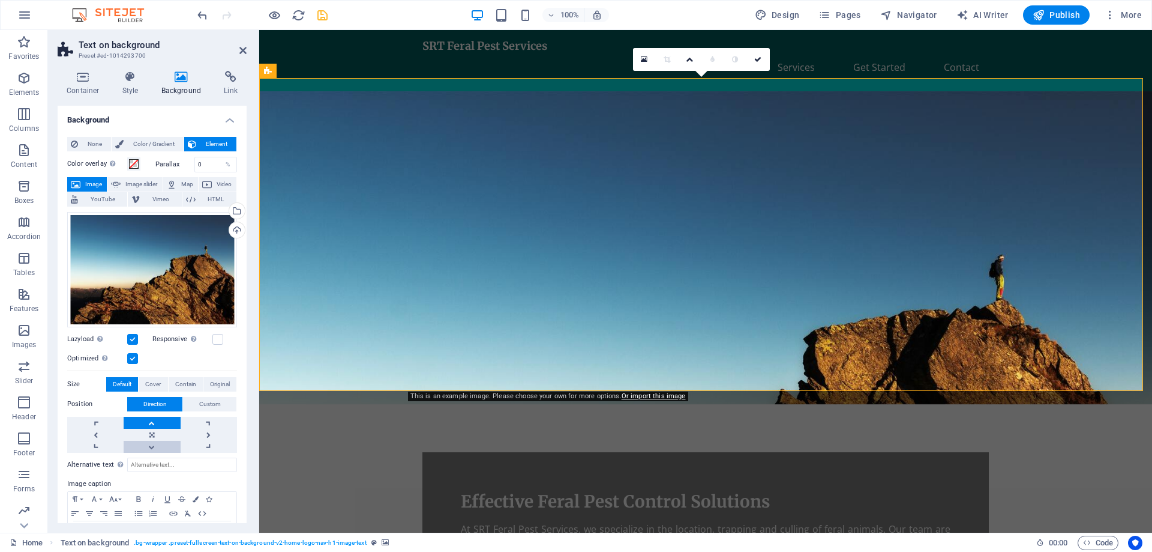
click at [150, 443] on link at bounding box center [152, 447] width 56 height 12
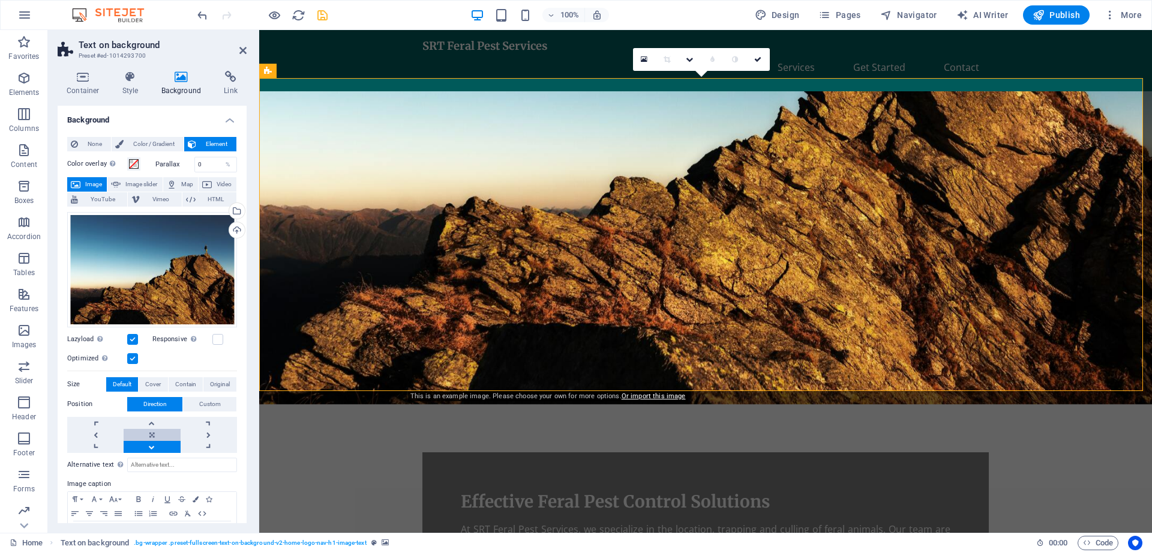
click at [152, 432] on link at bounding box center [152, 435] width 56 height 12
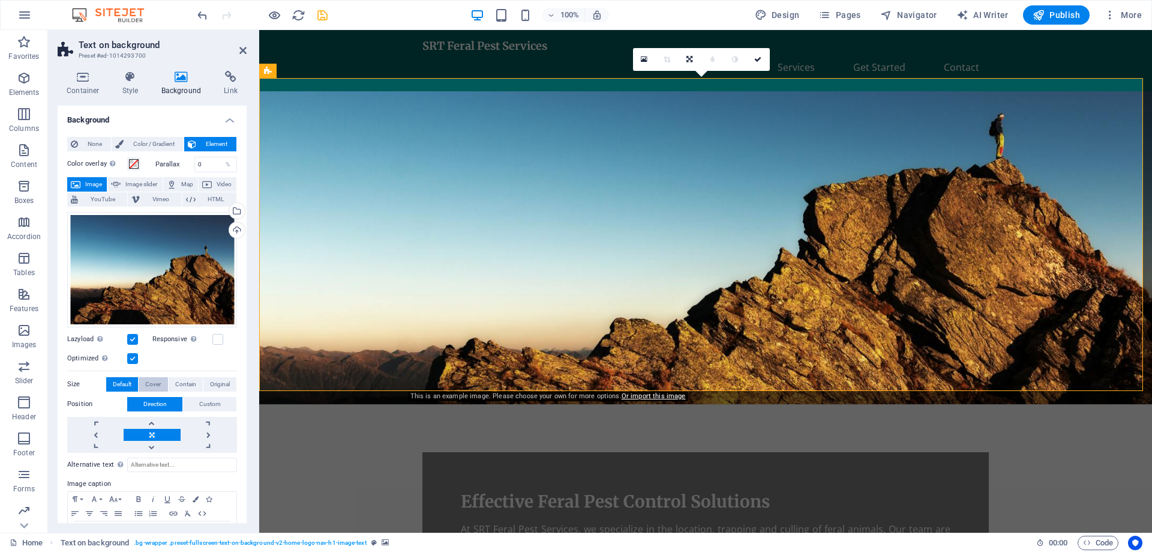
click at [155, 381] on span "Cover" at bounding box center [153, 384] width 16 height 14
click at [184, 380] on span "Contain" at bounding box center [185, 384] width 21 height 14
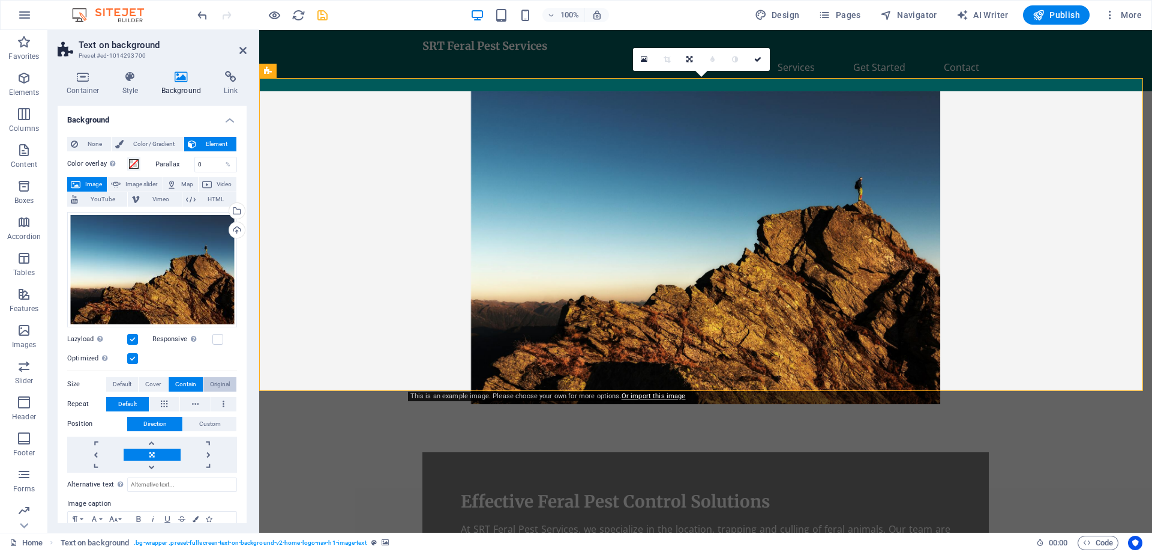
click at [218, 380] on span "Original" at bounding box center [220, 384] width 20 height 14
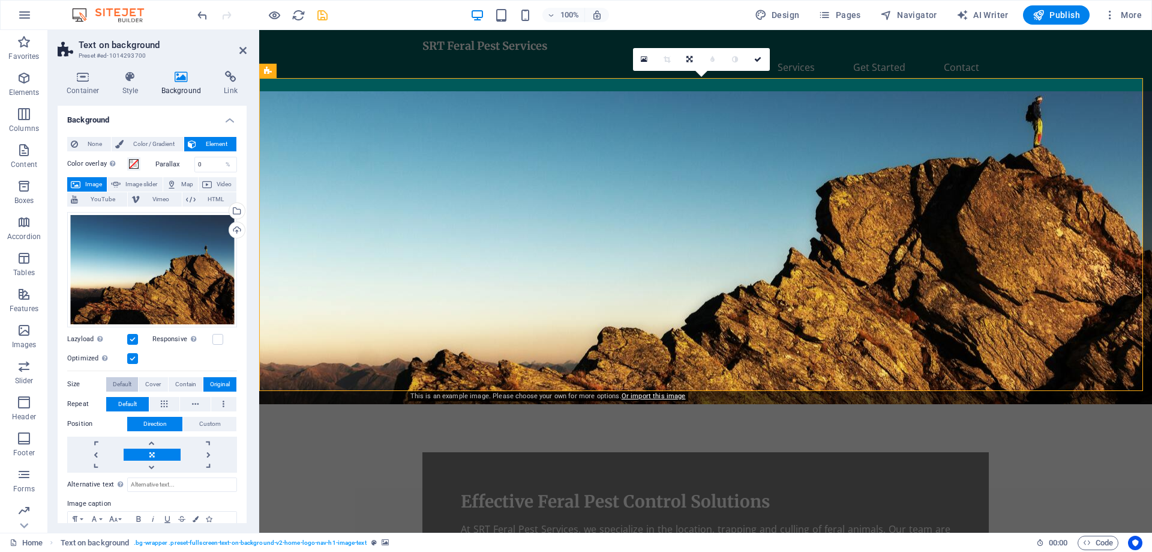
click at [122, 383] on span "Default" at bounding box center [122, 384] width 19 height 14
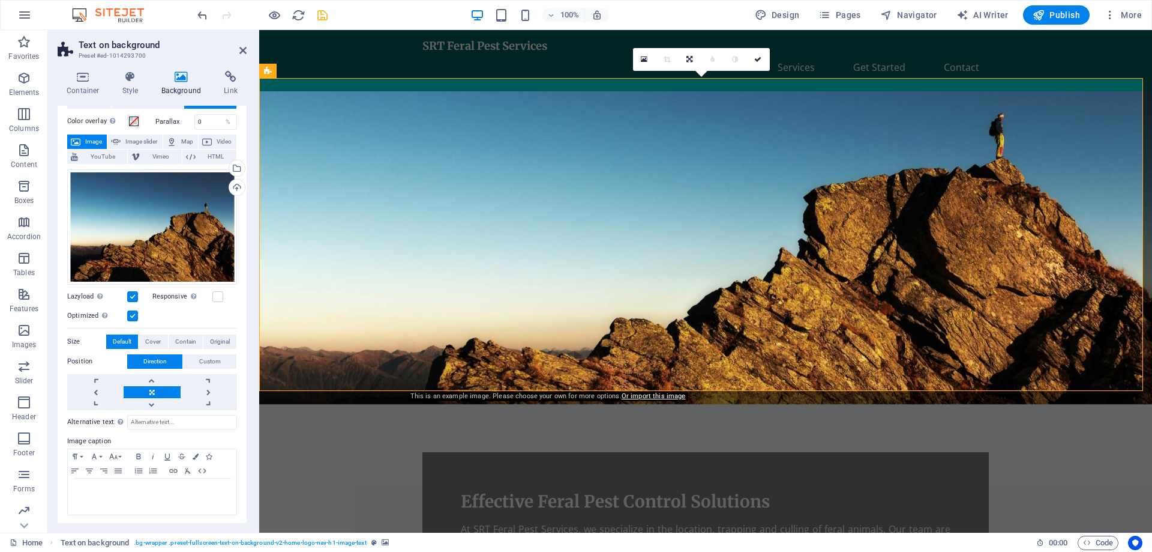
scroll to position [43, 0]
click at [97, 403] on link at bounding box center [95, 403] width 56 height 12
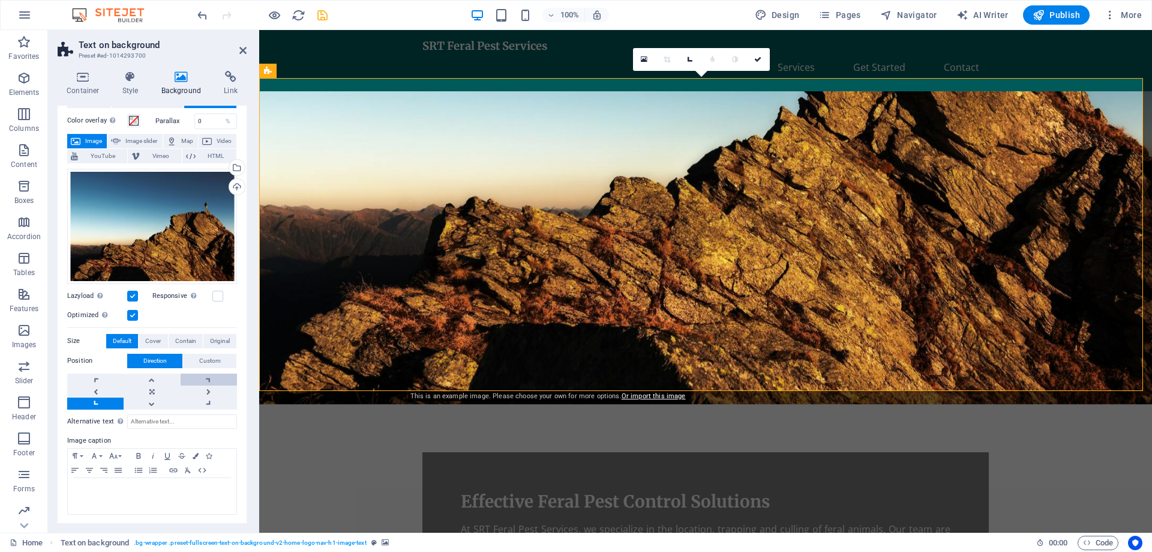
click at [202, 377] on link at bounding box center [209, 379] width 56 height 12
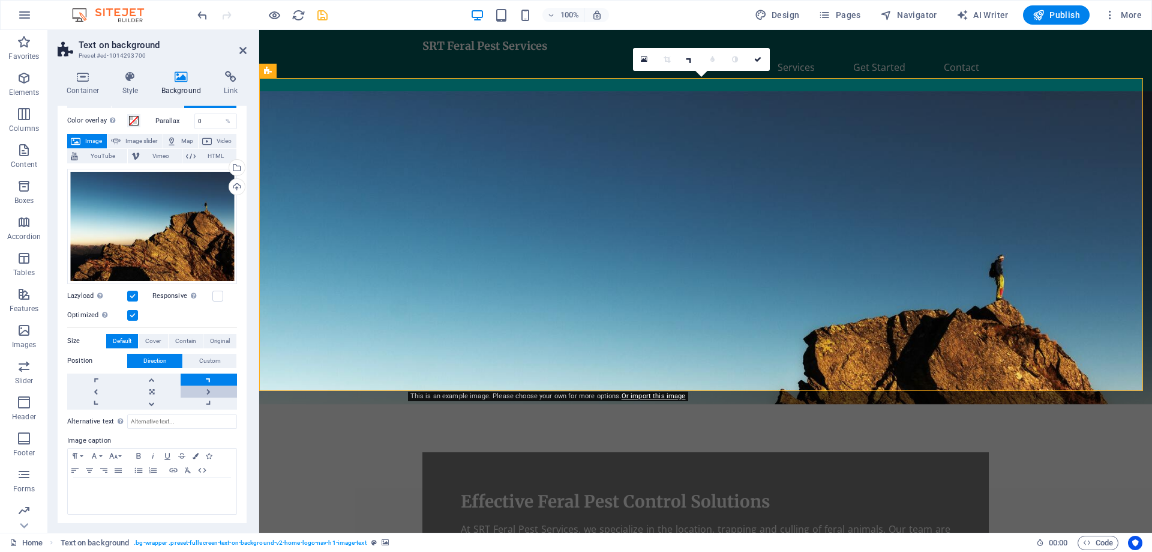
click at [203, 386] on link at bounding box center [209, 391] width 56 height 12
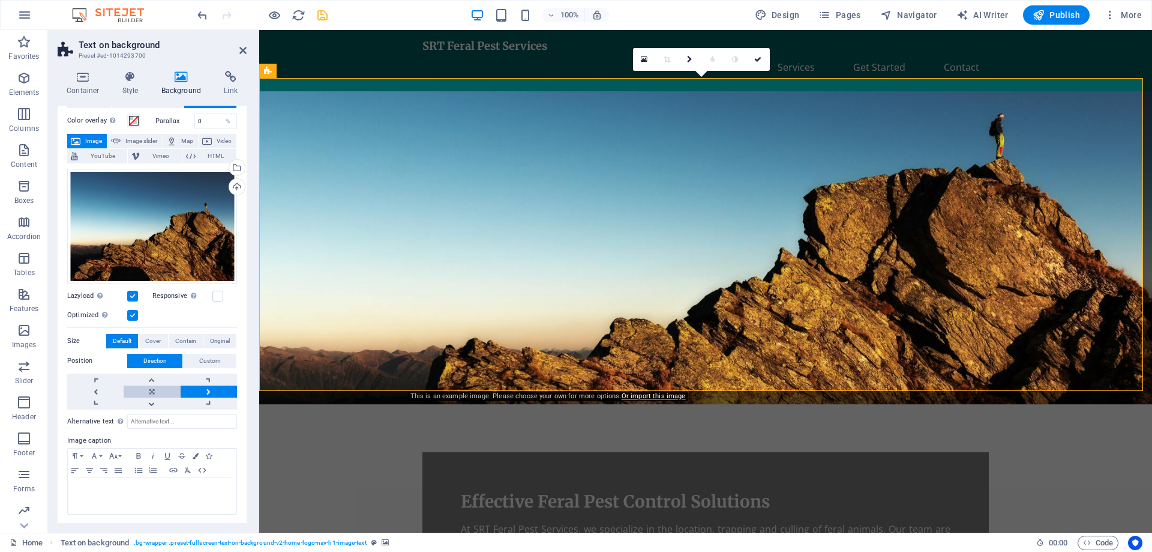
click at [152, 387] on link at bounding box center [152, 391] width 56 height 12
click at [95, 389] on link at bounding box center [95, 391] width 56 height 12
click at [149, 385] on link at bounding box center [152, 391] width 56 height 12
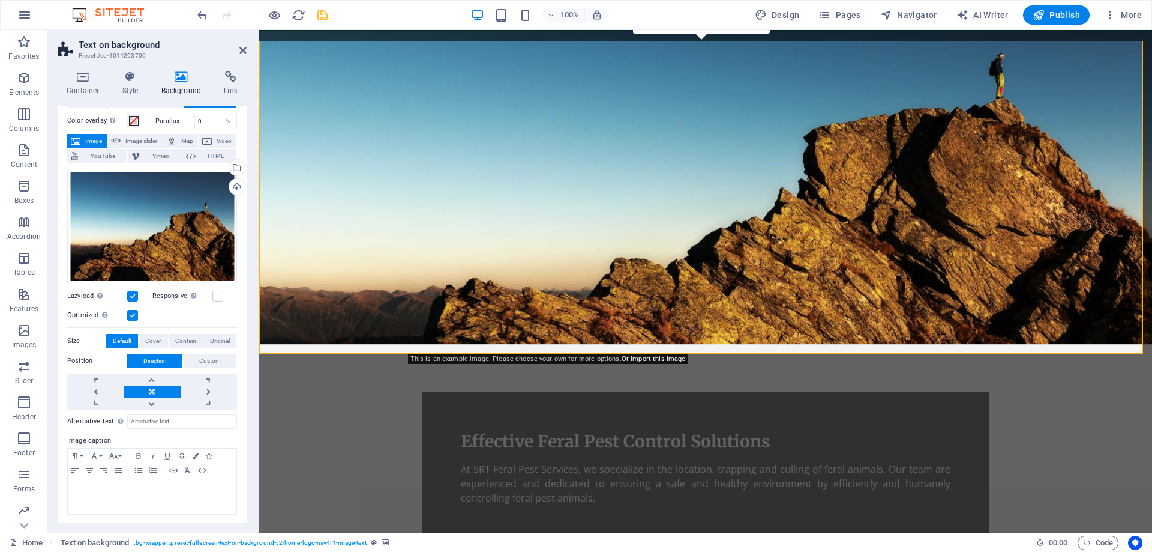
scroll to position [0, 0]
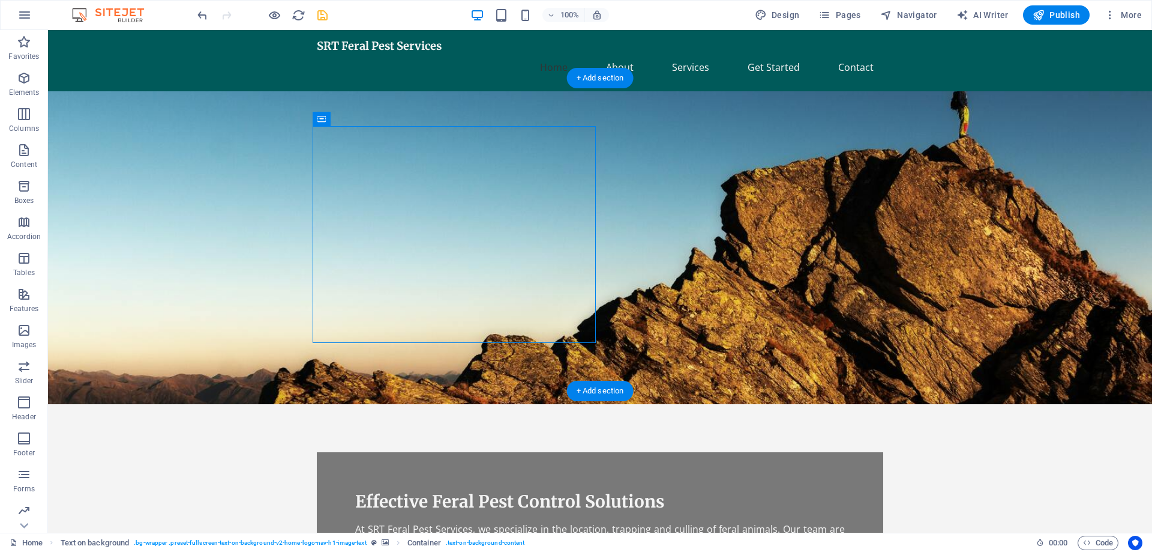
drag, startPoint x: 348, startPoint y: 145, endPoint x: 212, endPoint y: 118, distance: 138.8
click at [212, 118] on div "Effective Feral Pest Control Solutions At SRT Feral Pest Services, we specializ…" at bounding box center [600, 371] width 1104 height 560
click at [181, 236] on figure at bounding box center [600, 247] width 1104 height 313
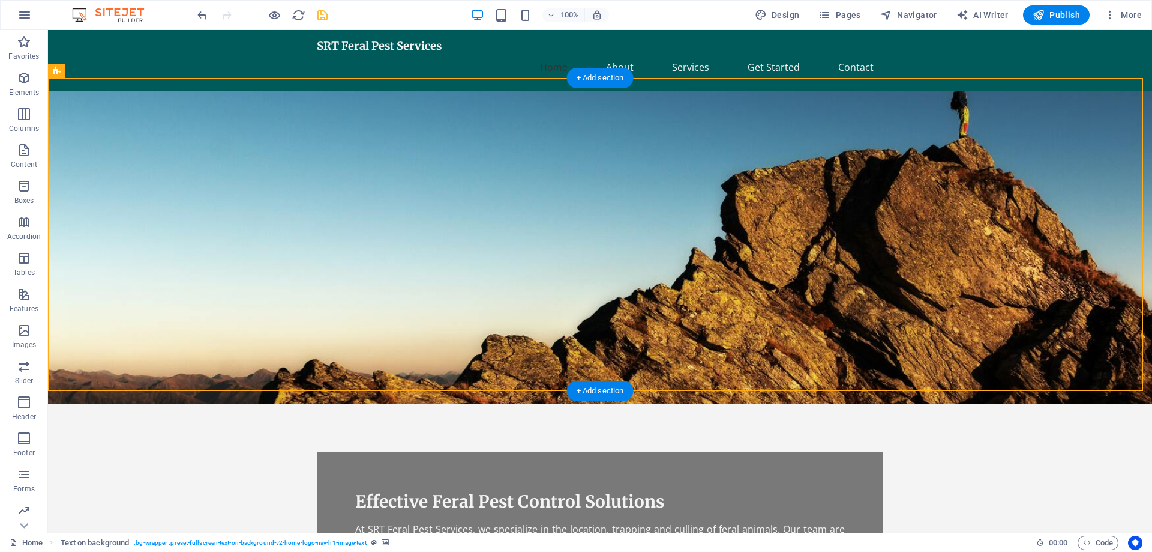
click at [987, 171] on figure at bounding box center [600, 247] width 1104 height 313
click at [987, 172] on figure at bounding box center [600, 247] width 1104 height 313
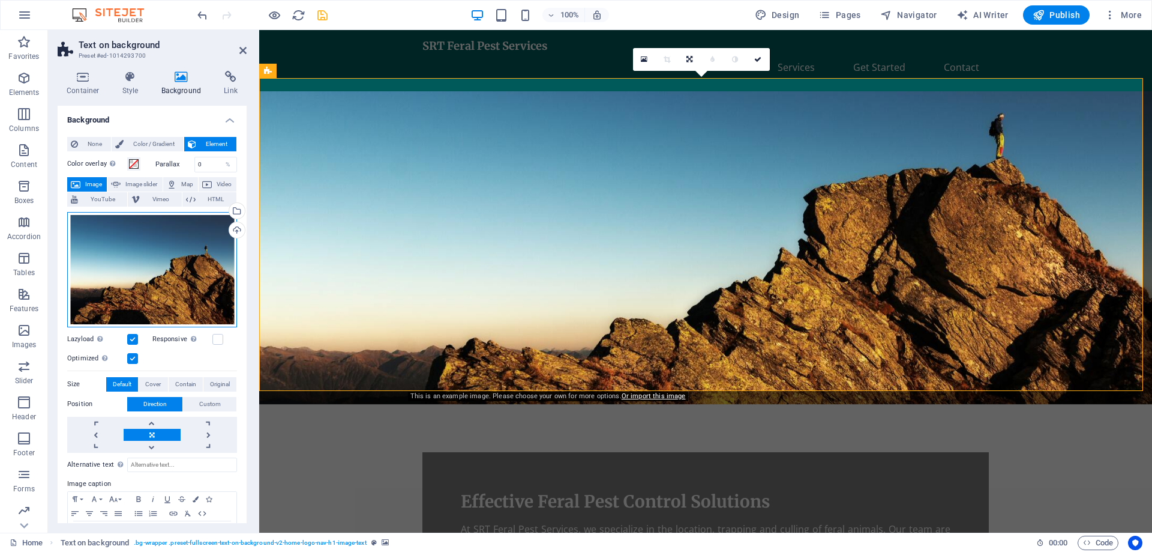
click at [143, 274] on div "Drag files here, click to choose files or select files from Files or our free s…" at bounding box center [152, 269] width 170 height 115
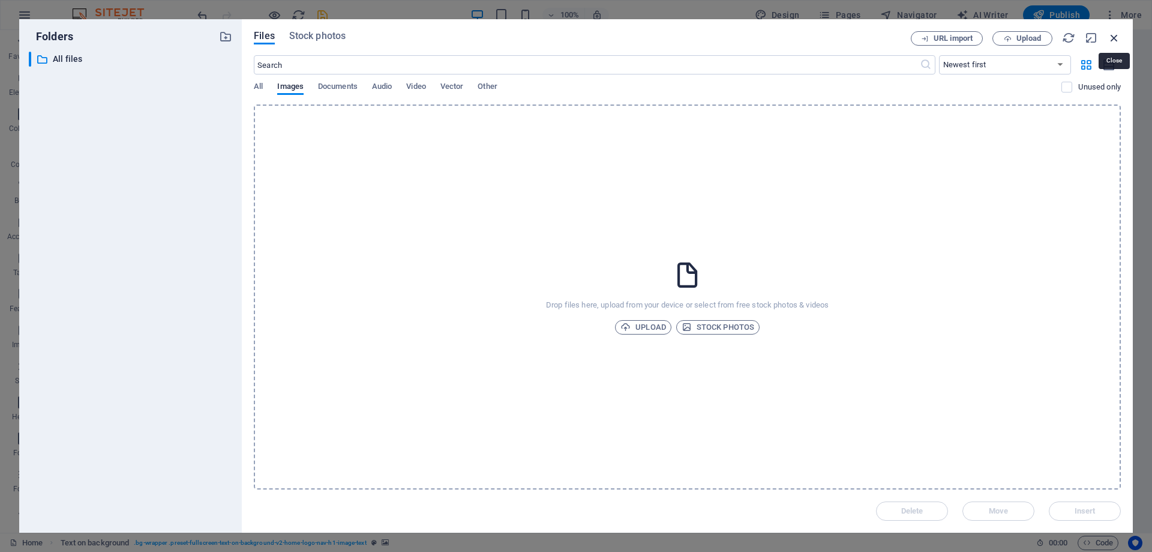
click at [1116, 34] on icon "button" at bounding box center [1114, 37] width 13 height 13
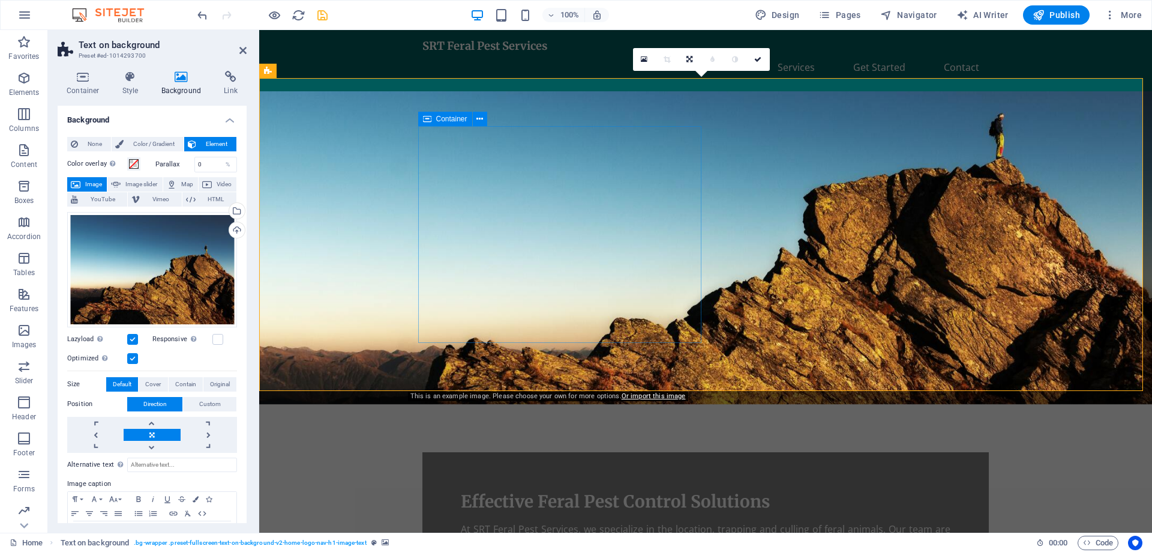
click at [673, 452] on div "Effective Feral Pest Control Solutions At SRT Feral Pest Services, we specializ…" at bounding box center [706, 527] width 567 height 151
click at [691, 61] on icon at bounding box center [690, 59] width 6 height 7
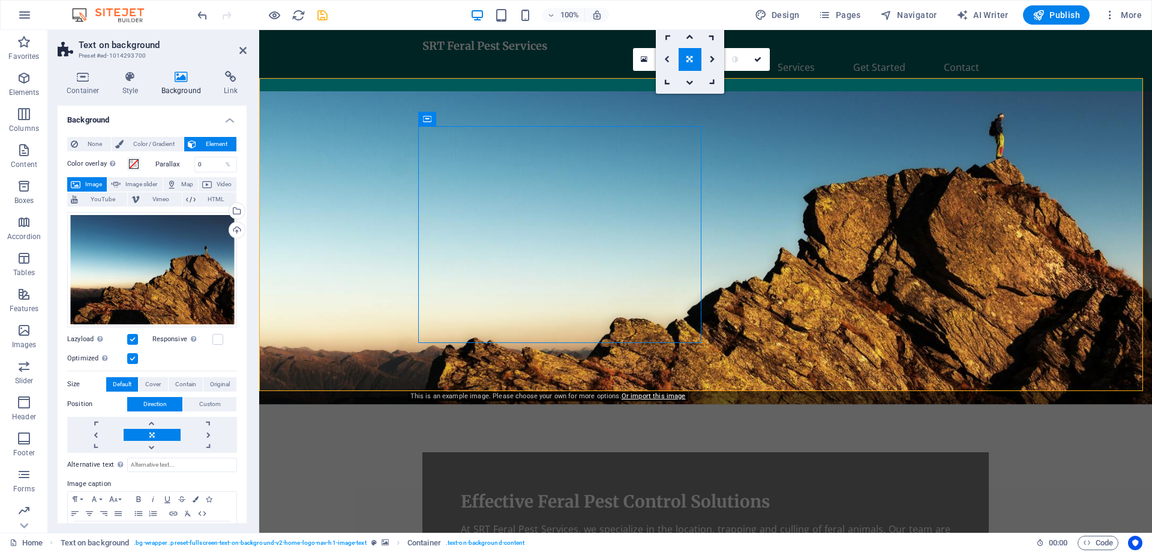
click at [667, 56] on icon at bounding box center [666, 59] width 5 height 7
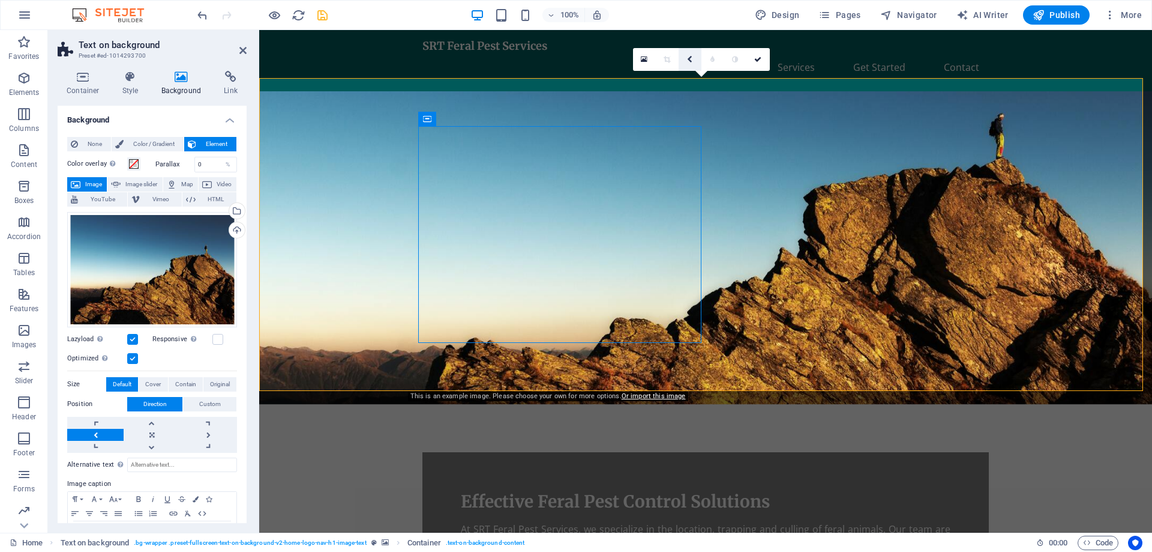
click at [693, 58] on link at bounding box center [690, 59] width 23 height 23
click at [824, 236] on figure at bounding box center [705, 247] width 893 height 313
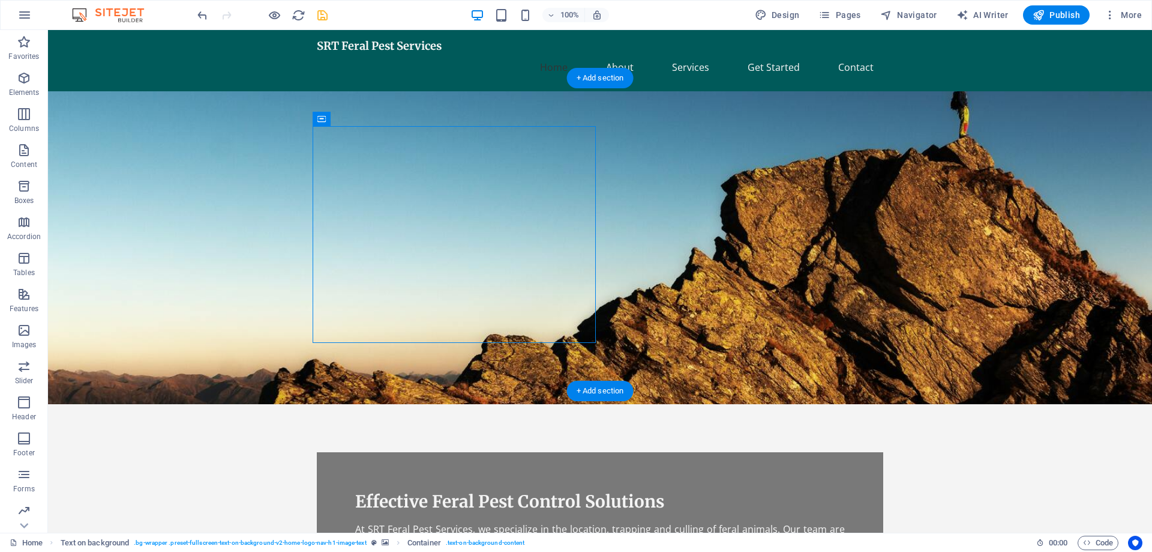
drag, startPoint x: 478, startPoint y: 151, endPoint x: 133, endPoint y: 103, distance: 348.4
drag, startPoint x: 370, startPoint y: 150, endPoint x: 130, endPoint y: 101, distance: 244.4
click at [130, 101] on figure at bounding box center [600, 247] width 1104 height 313
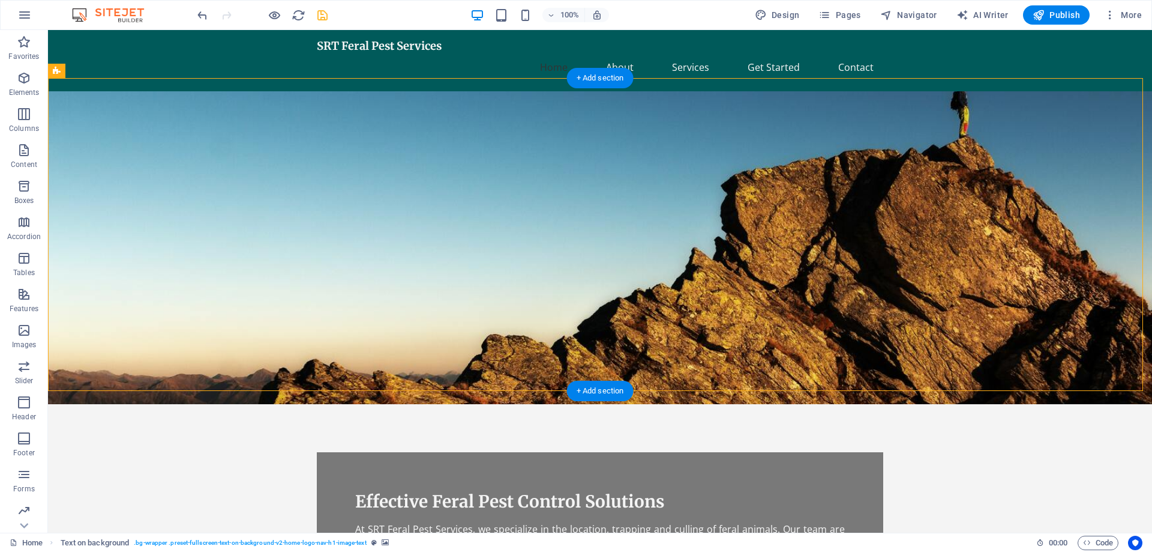
click at [762, 215] on figure at bounding box center [600, 247] width 1104 height 313
click at [712, 310] on figure at bounding box center [600, 247] width 1104 height 313
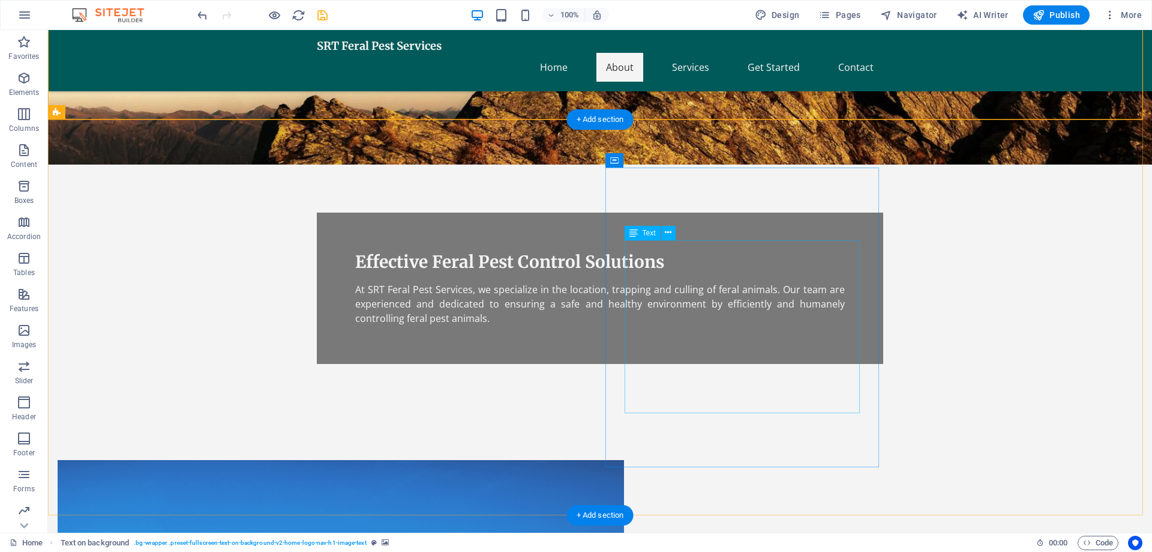
scroll to position [280, 0]
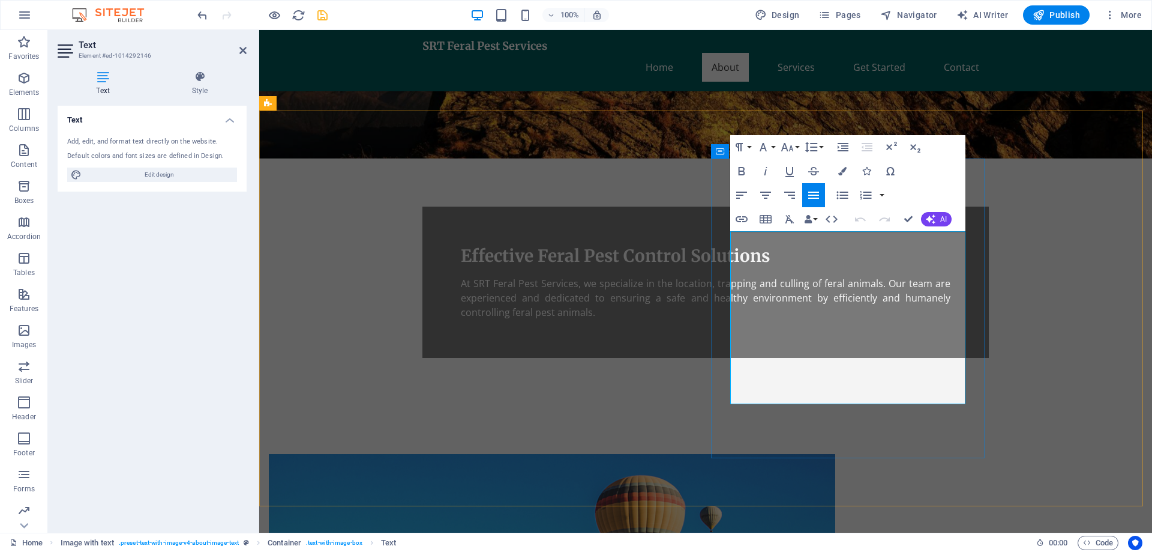
drag, startPoint x: 859, startPoint y: 325, endPoint x: 879, endPoint y: 326, distance: 20.4
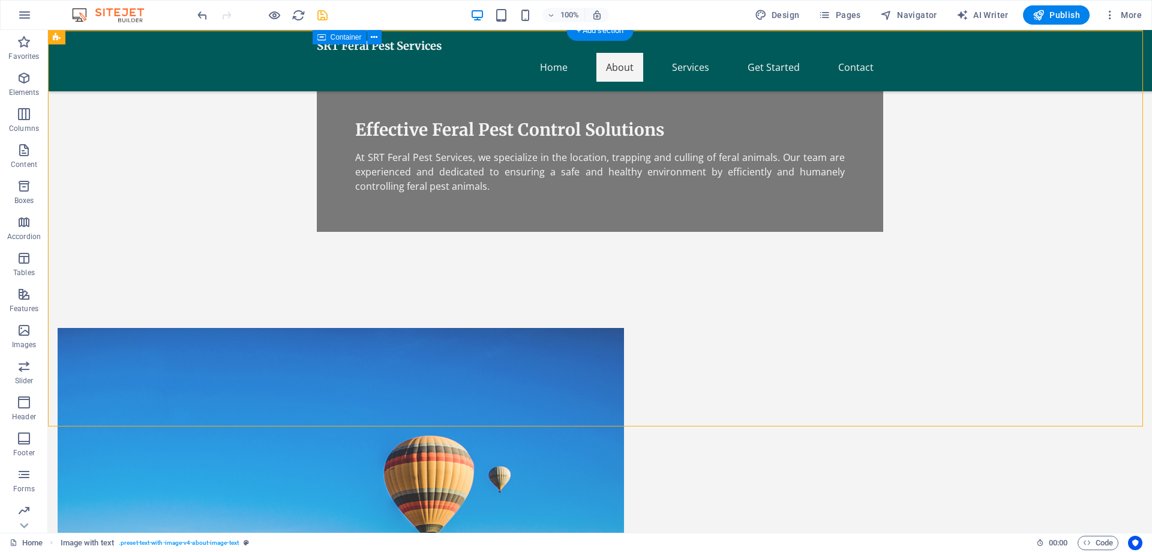
scroll to position [360, 0]
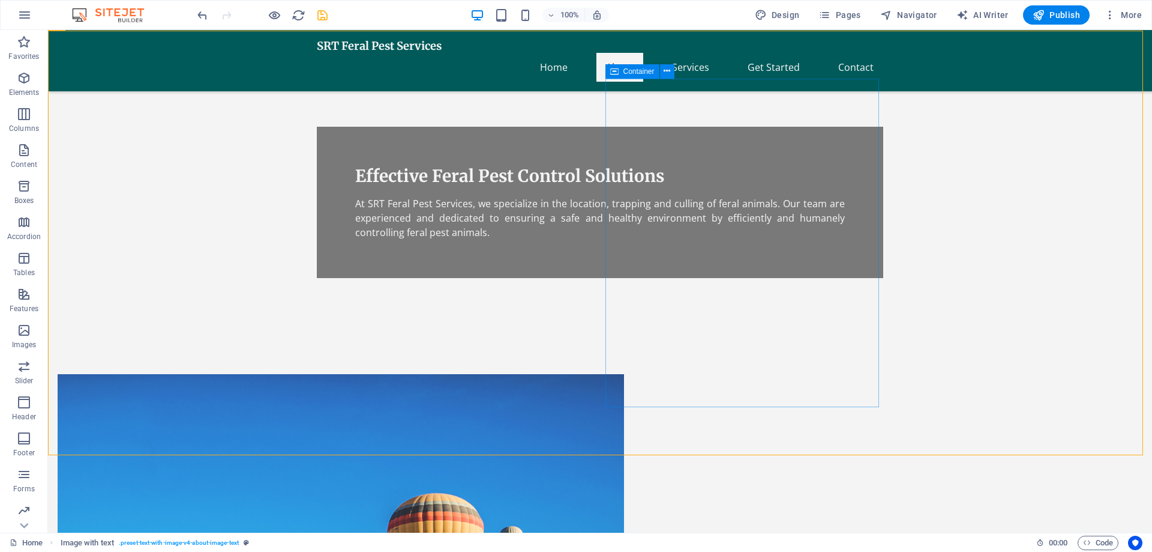
click at [613, 73] on icon at bounding box center [614, 71] width 8 height 14
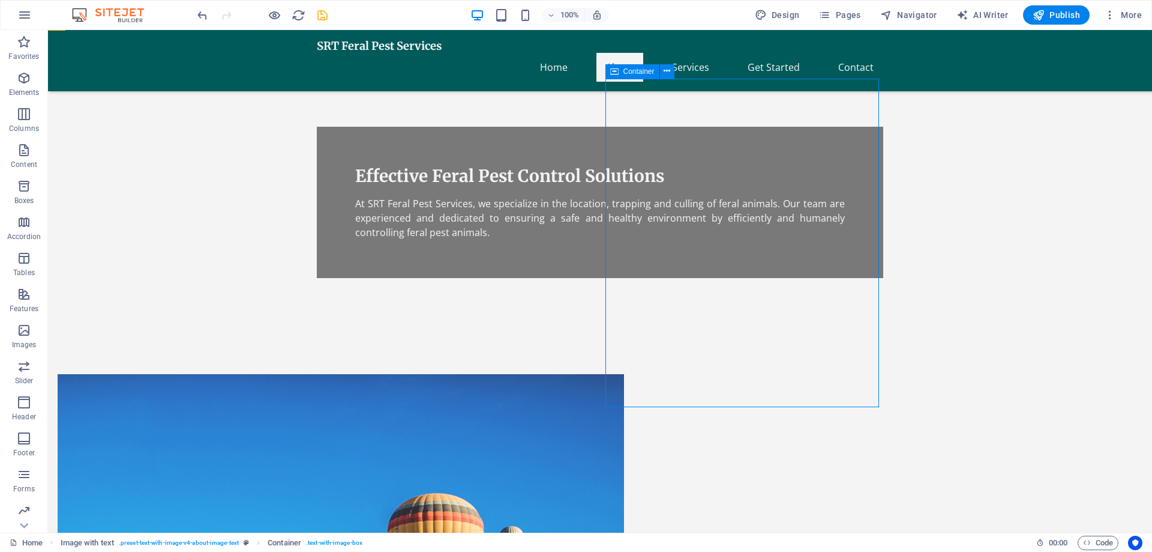
click at [613, 73] on icon at bounding box center [614, 71] width 8 height 14
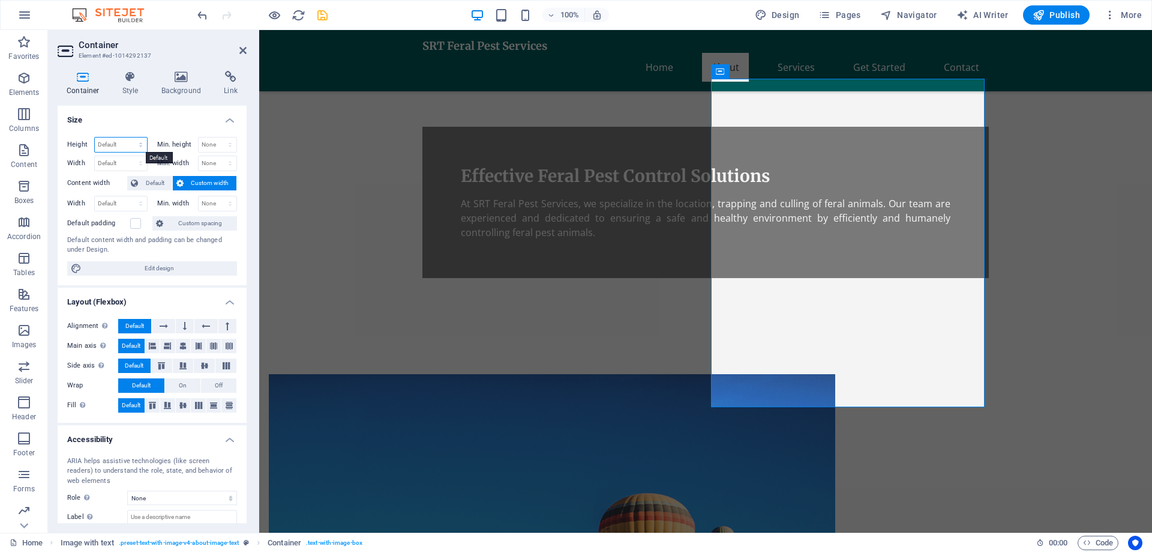
click at [141, 145] on select "Default px rem % vh vw" at bounding box center [121, 144] width 52 height 14
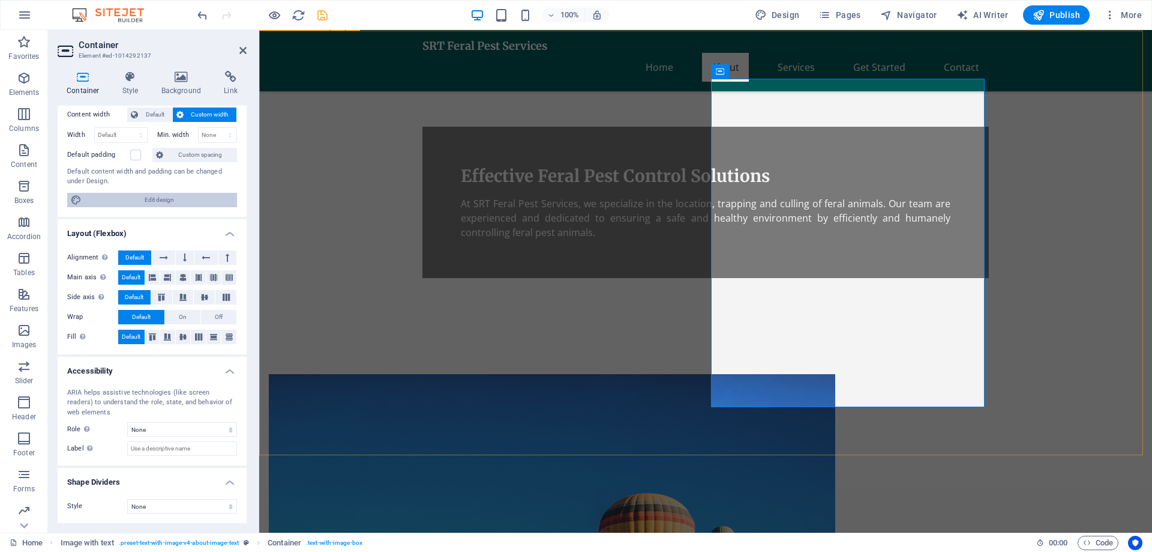
scroll to position [0, 0]
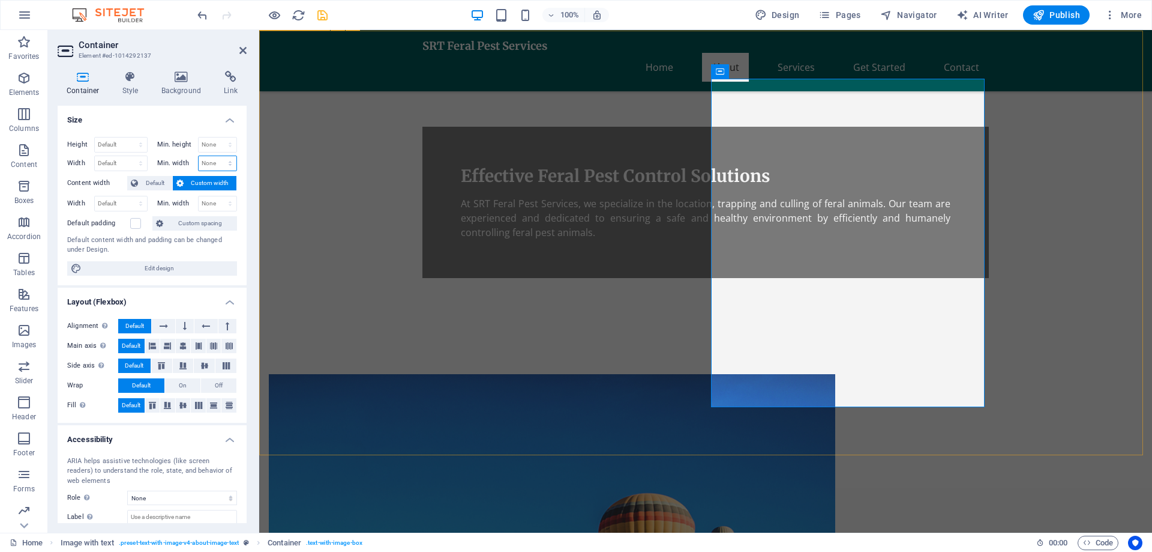
click at [229, 164] on select "None px rem % vh vw" at bounding box center [218, 163] width 38 height 14
click at [121, 148] on select "Default px rem % vh vw" at bounding box center [121, 144] width 52 height 14
select select "%"
click at [128, 137] on select "Default px rem % vh vw" at bounding box center [121, 144] width 52 height 14
type input "88.3"
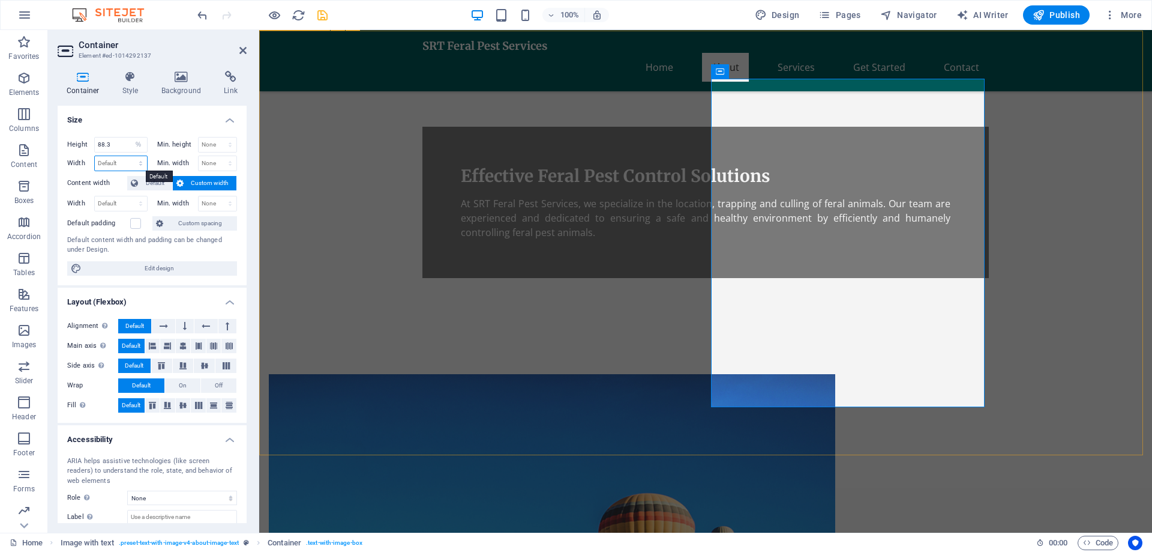
click at [139, 160] on select "Default px rem % em vh vw" at bounding box center [121, 163] width 52 height 14
select select "%"
click at [128, 156] on select "Default px rem % em vh vw" at bounding box center [121, 163] width 52 height 14
type input "50"
click at [243, 48] on icon at bounding box center [242, 51] width 7 height 10
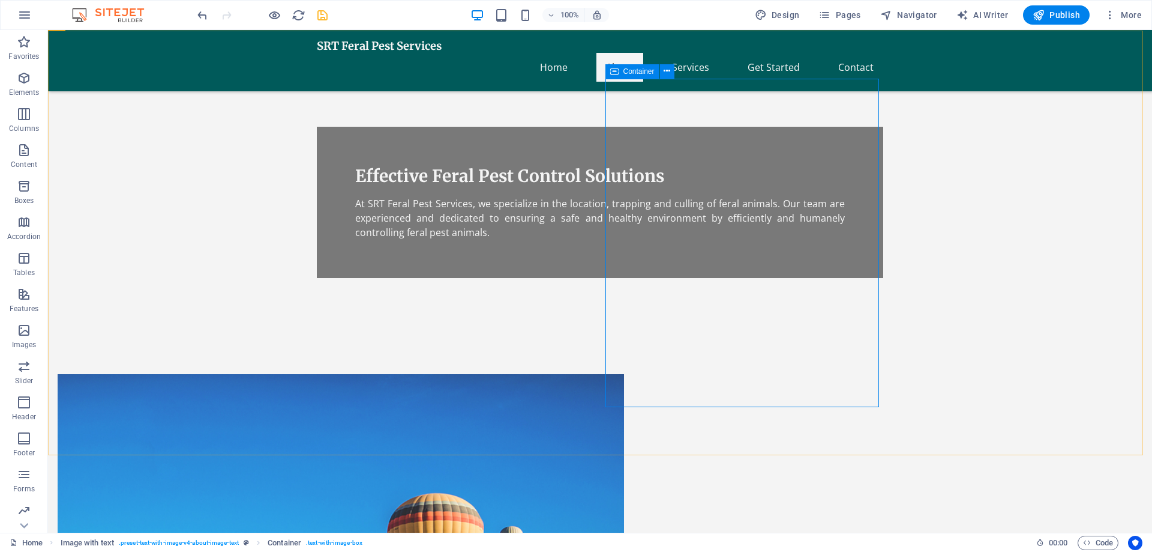
click at [621, 65] on div "Container" at bounding box center [633, 71] width 54 height 14
click at [613, 73] on icon at bounding box center [614, 71] width 8 height 14
select select "%"
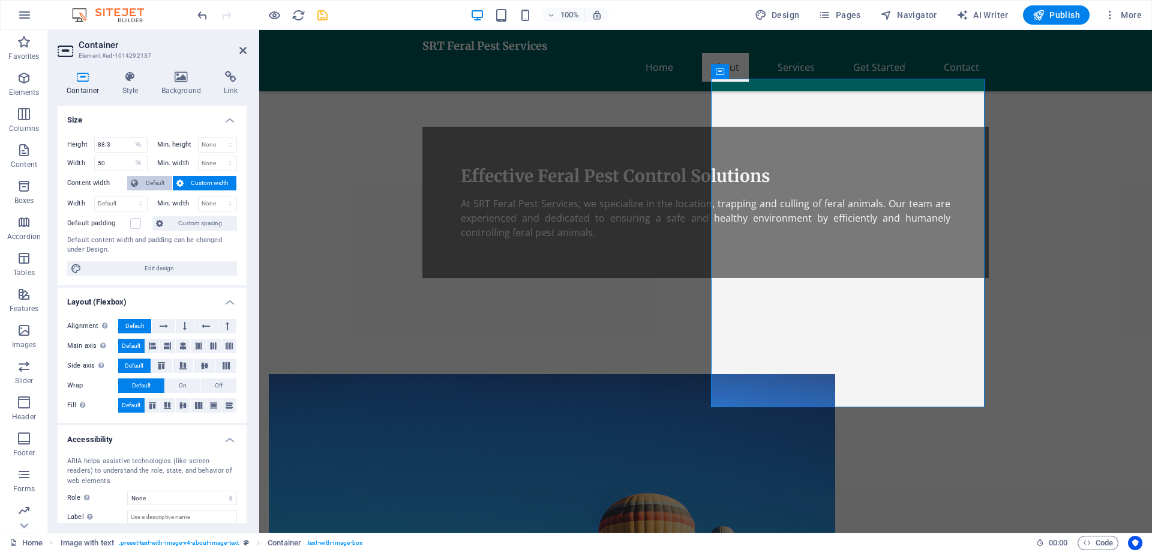
click at [148, 182] on span "Default" at bounding box center [155, 183] width 27 height 14
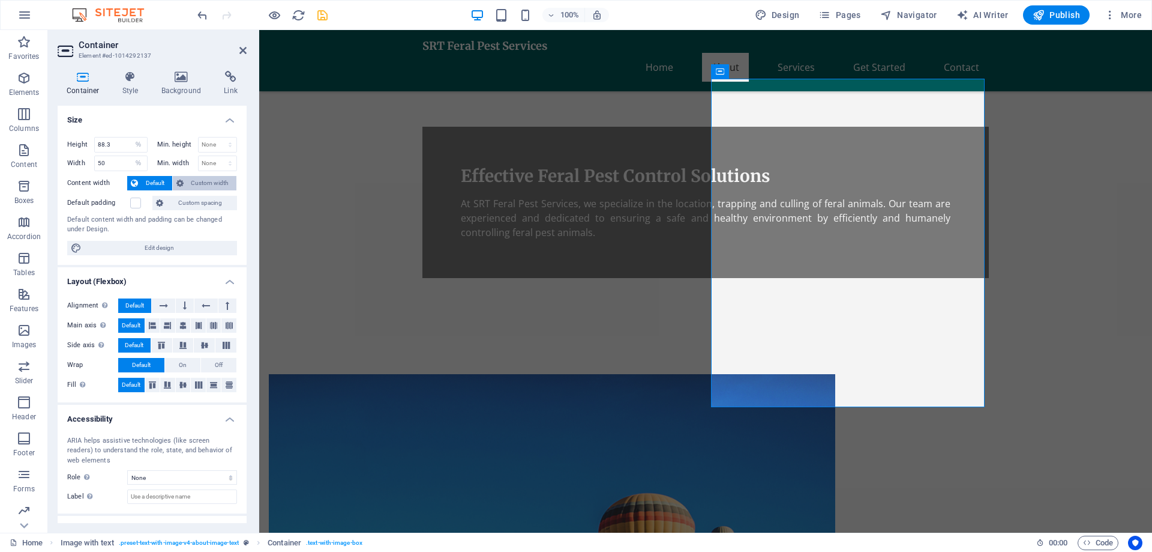
click at [206, 180] on span "Custom width" at bounding box center [210, 183] width 46 height 14
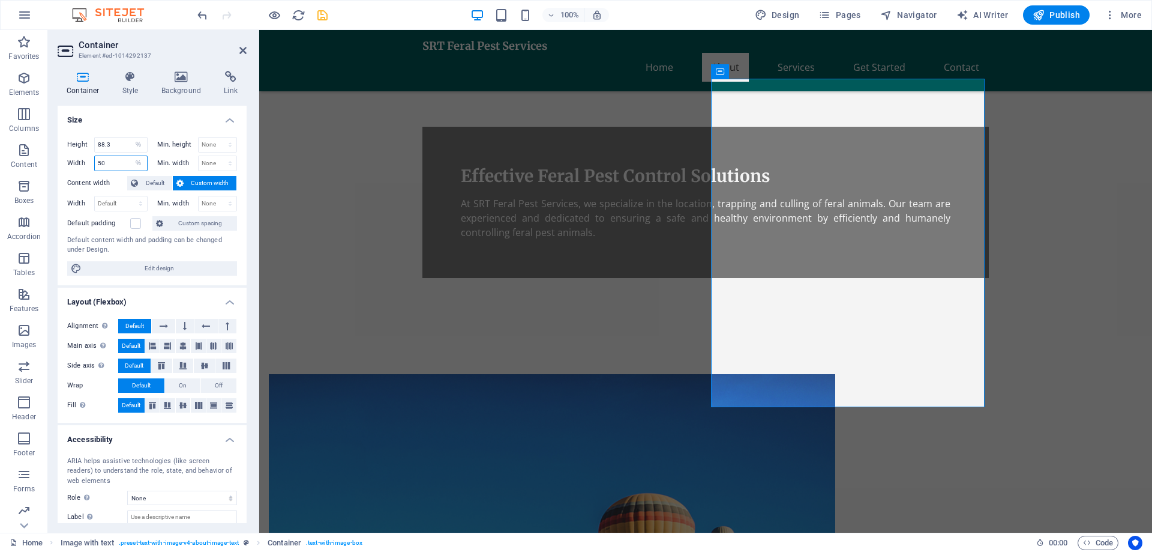
click at [115, 164] on input "50" at bounding box center [121, 163] width 52 height 14
drag, startPoint x: 115, startPoint y: 164, endPoint x: 95, endPoint y: 162, distance: 20.0
click at [95, 162] on input "50" at bounding box center [121, 163] width 52 height 14
type input "60"
click at [244, 50] on icon at bounding box center [242, 51] width 7 height 10
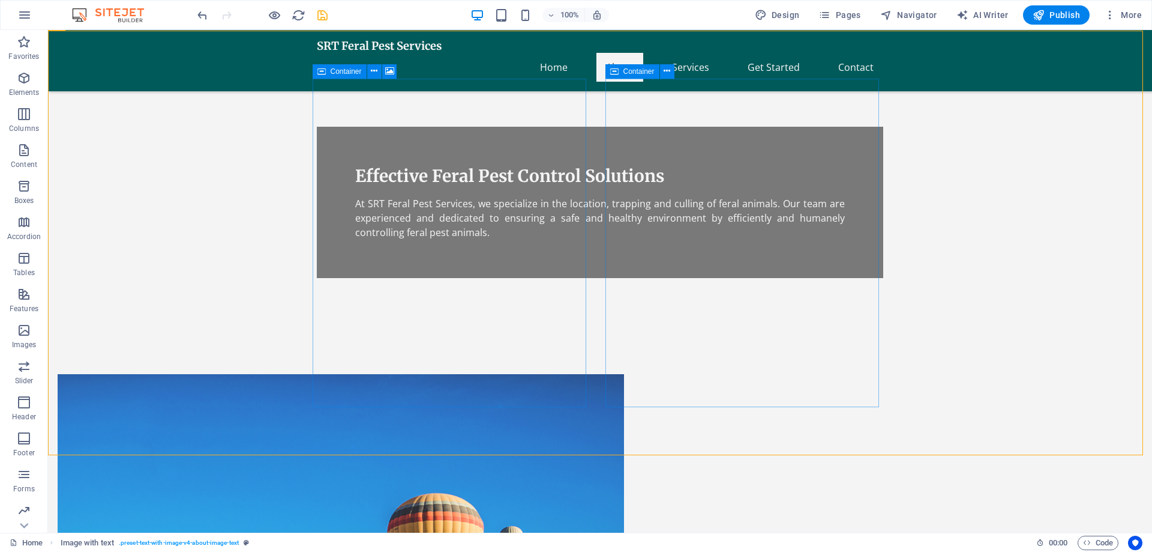
click at [613, 75] on icon at bounding box center [614, 71] width 8 height 14
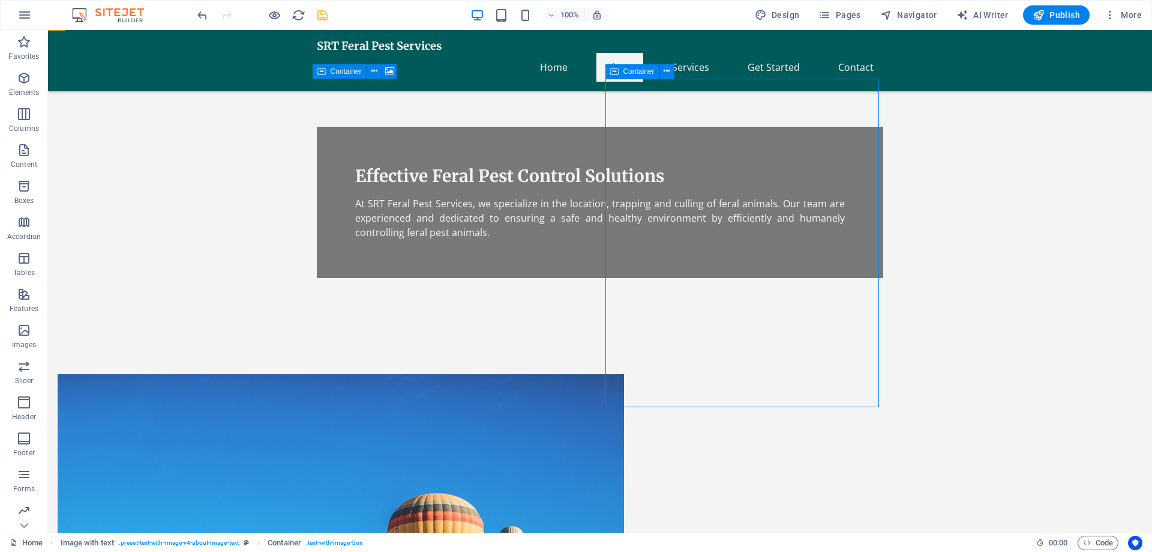
click at [613, 75] on icon at bounding box center [614, 71] width 8 height 14
select select "%"
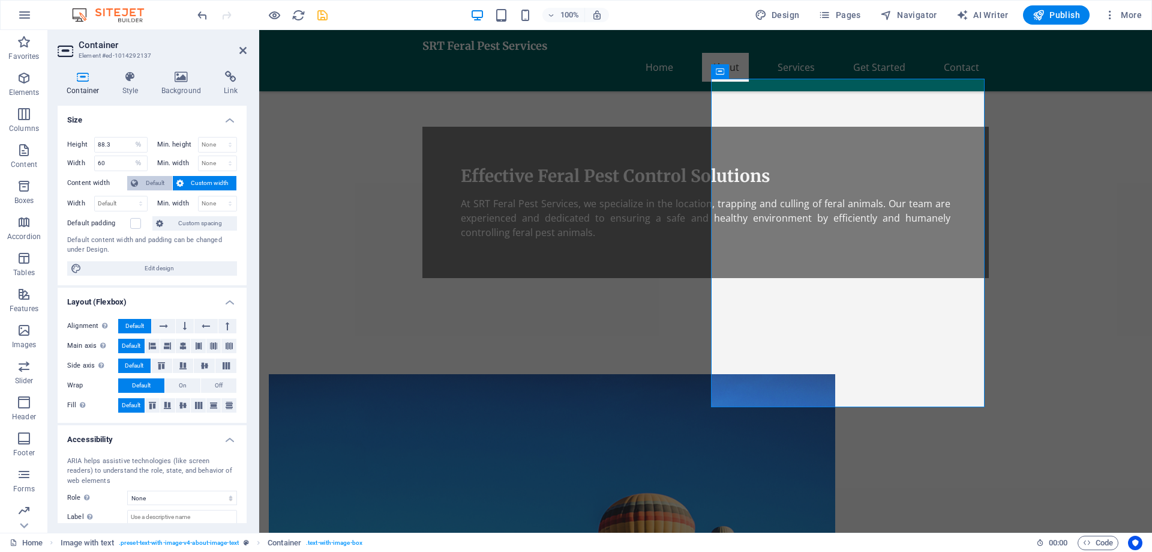
click at [155, 183] on span "Default" at bounding box center [155, 183] width 27 height 14
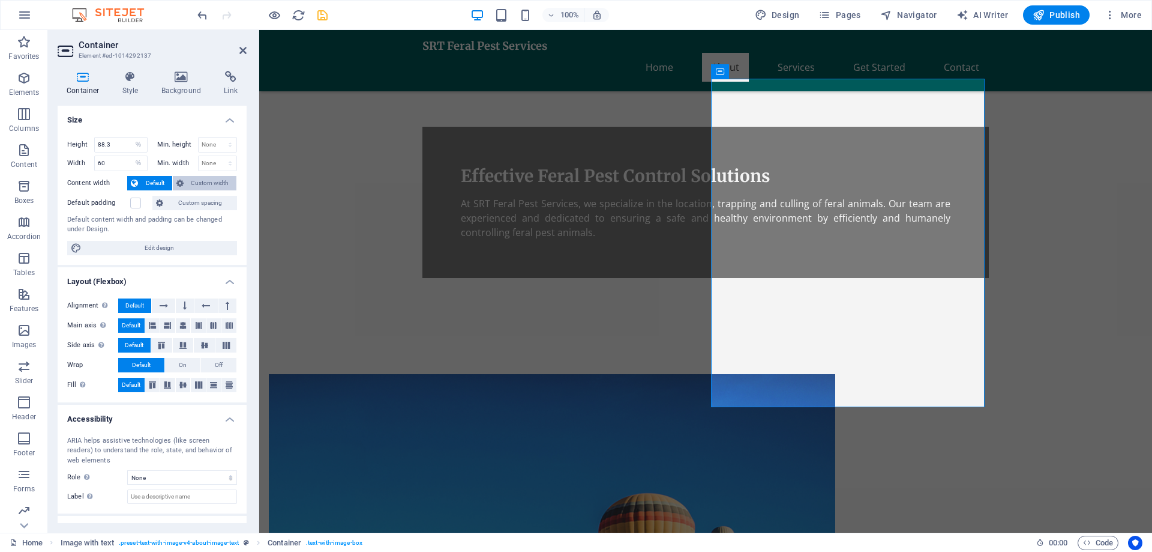
click at [210, 182] on span "Custom width" at bounding box center [210, 183] width 46 height 14
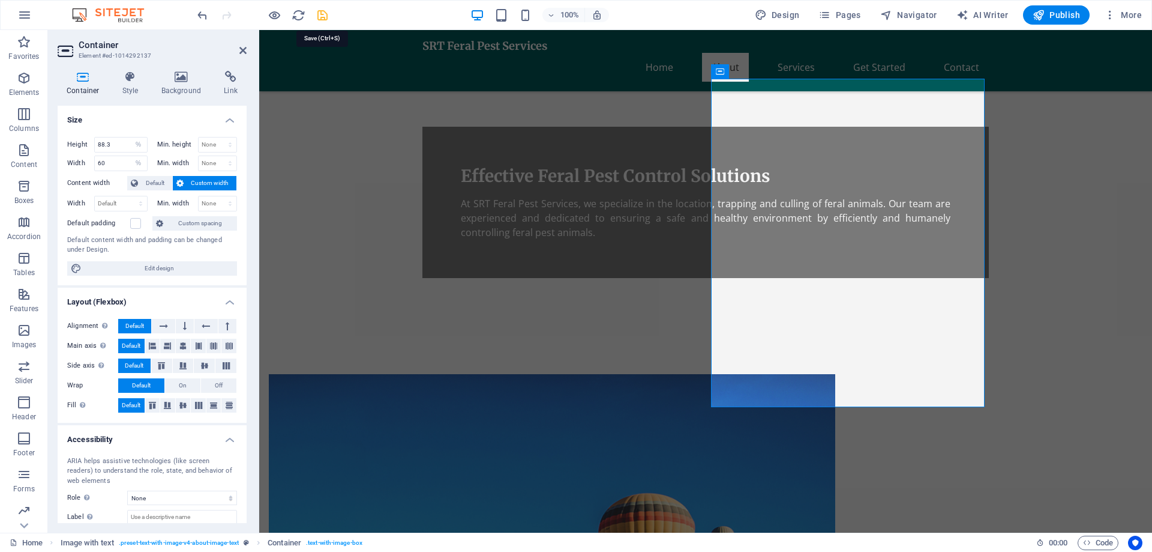
click at [323, 14] on icon "save" at bounding box center [323, 15] width 14 height 14
checkbox input "false"
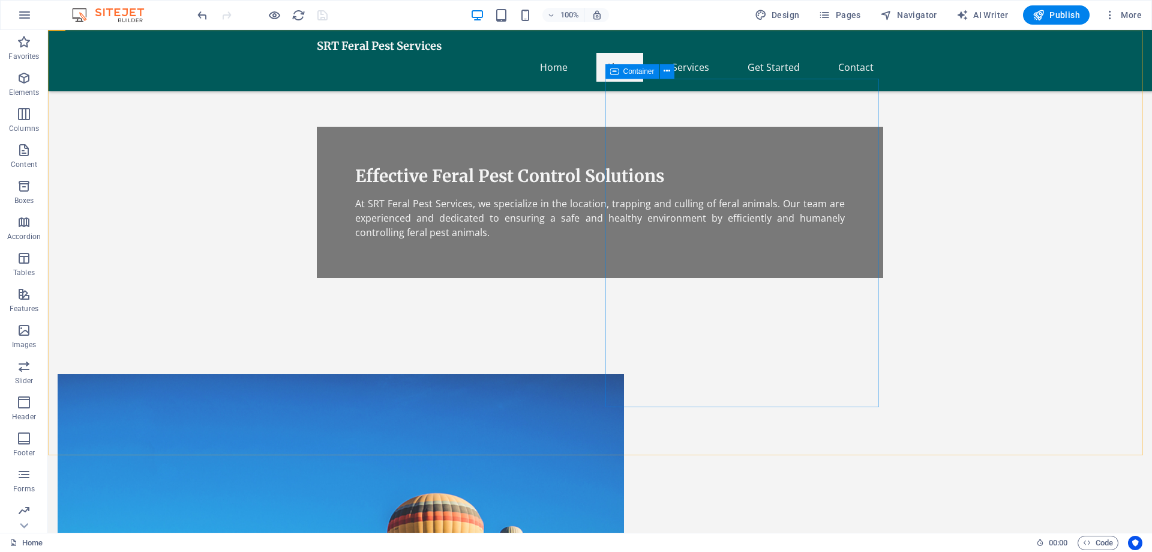
click at [615, 72] on icon at bounding box center [614, 71] width 8 height 14
click at [614, 71] on icon at bounding box center [614, 71] width 8 height 14
select select "%"
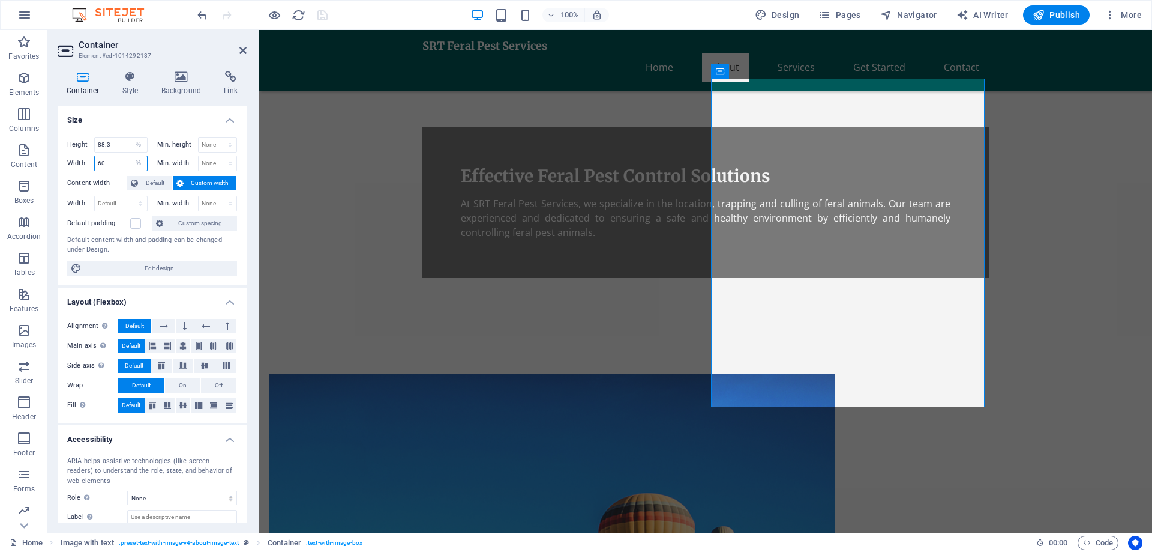
click at [118, 163] on input "60" at bounding box center [121, 163] width 52 height 14
type input "6"
type input "80"
click at [244, 49] on icon at bounding box center [242, 51] width 7 height 10
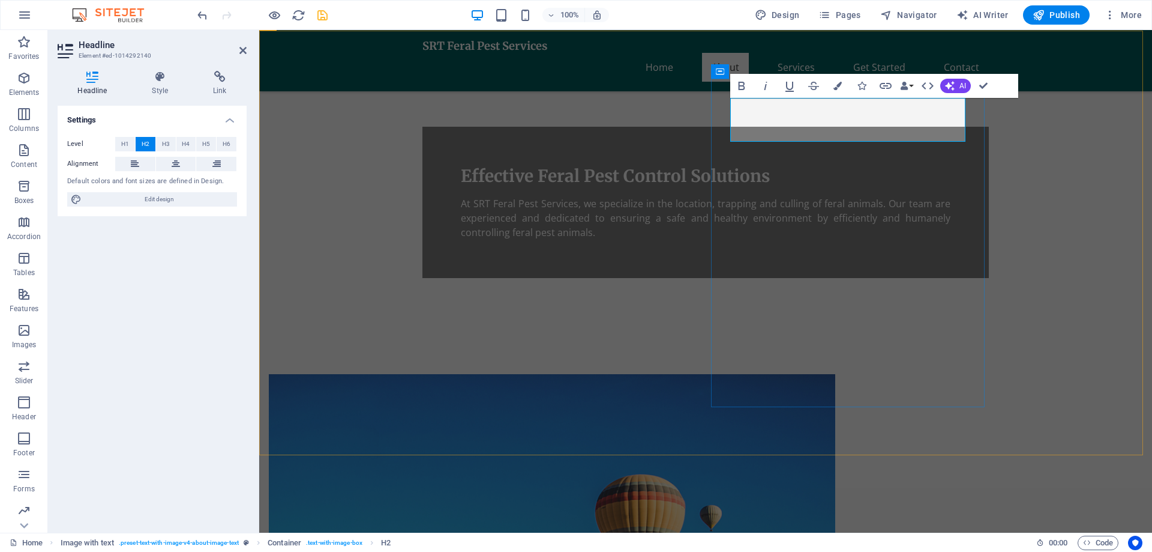
click at [242, 49] on icon at bounding box center [242, 51] width 7 height 10
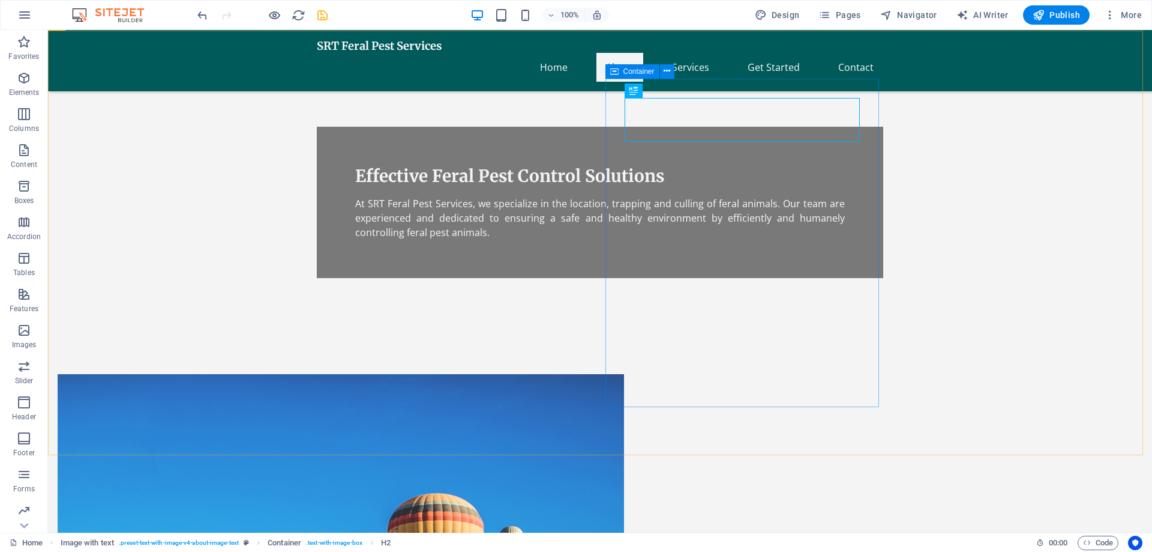
click at [613, 72] on icon at bounding box center [614, 71] width 8 height 14
select select "%"
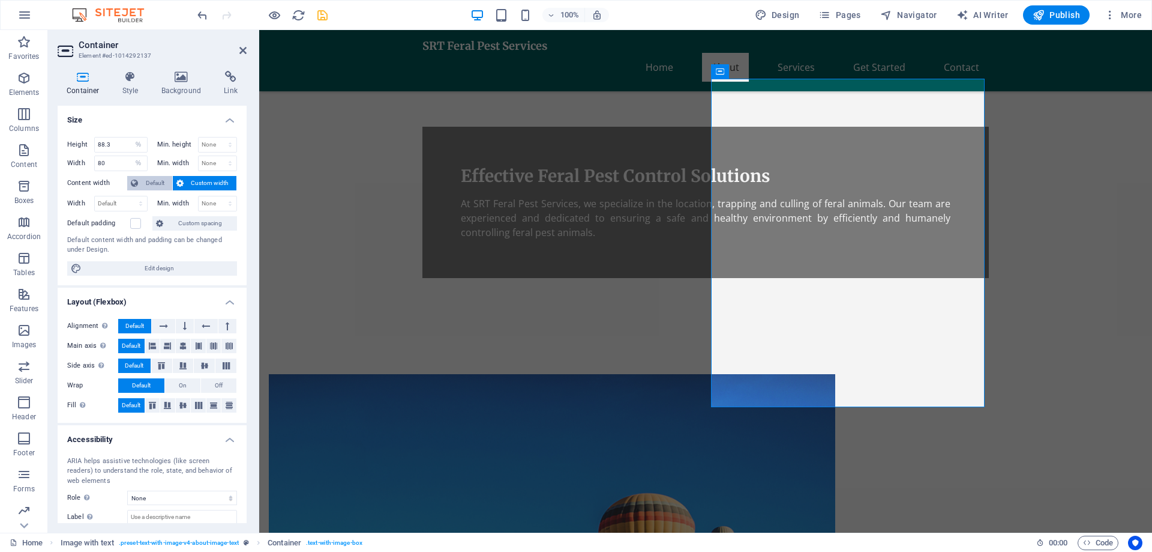
click at [151, 182] on span "Default" at bounding box center [155, 183] width 27 height 14
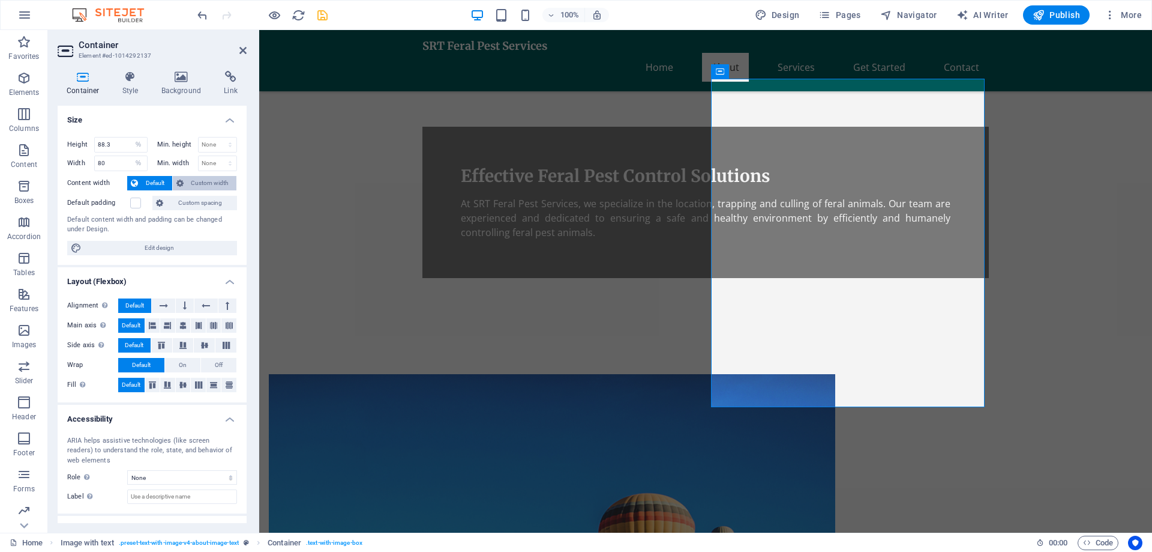
click at [206, 182] on span "Custom width" at bounding box center [210, 183] width 46 height 14
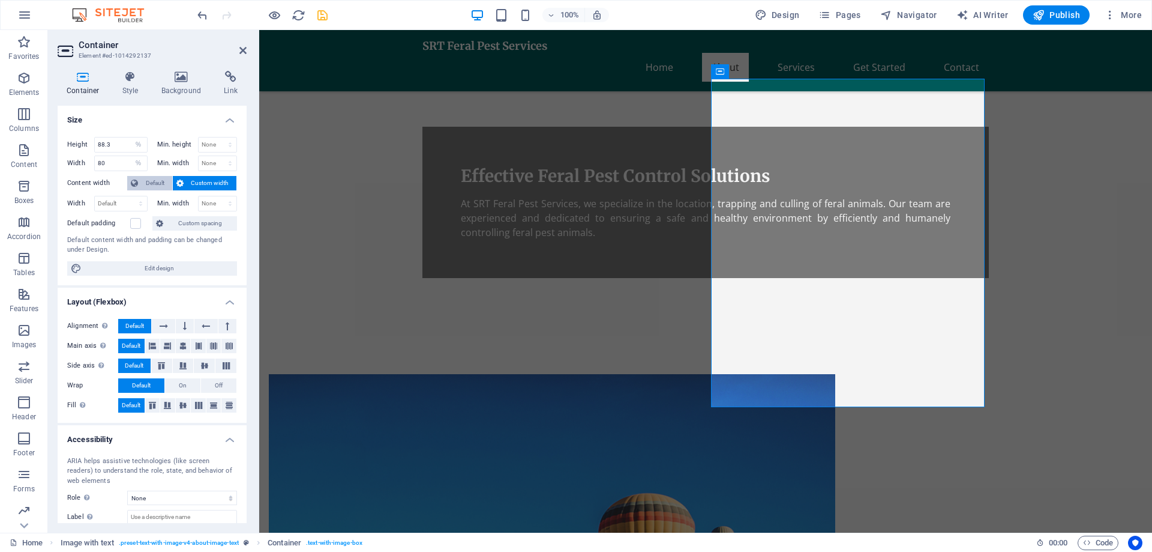
click at [148, 181] on span "Default" at bounding box center [155, 183] width 27 height 14
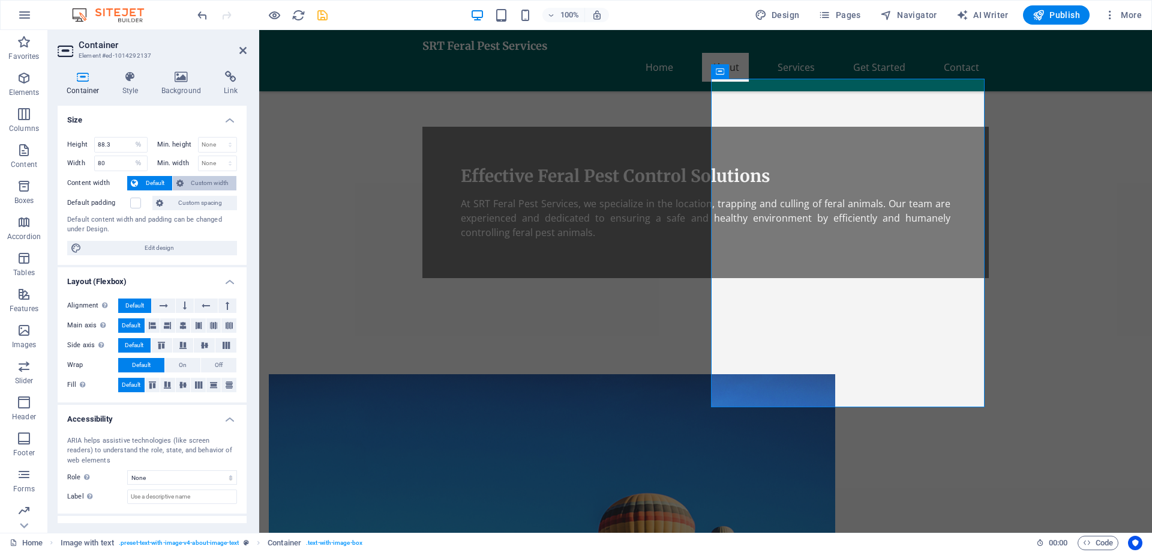
click at [205, 180] on span "Custom width" at bounding box center [210, 183] width 46 height 14
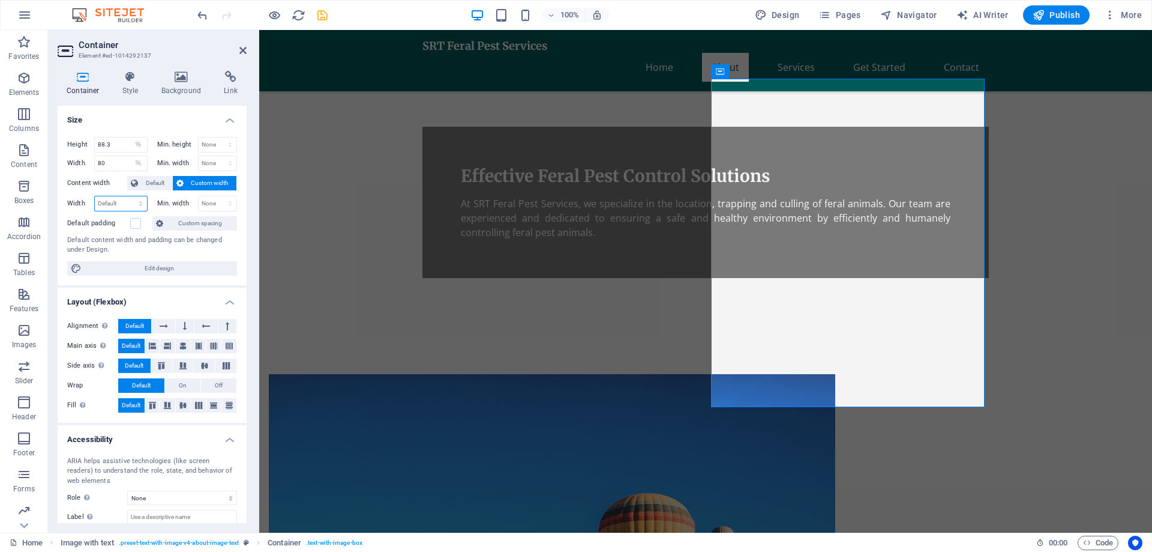
click at [141, 205] on select "Default px rem % em vh vw" at bounding box center [121, 203] width 52 height 14
click at [140, 203] on select "Default px rem % em vh vw" at bounding box center [121, 203] width 52 height 14
click at [226, 118] on h4 "Size" at bounding box center [152, 117] width 189 height 22
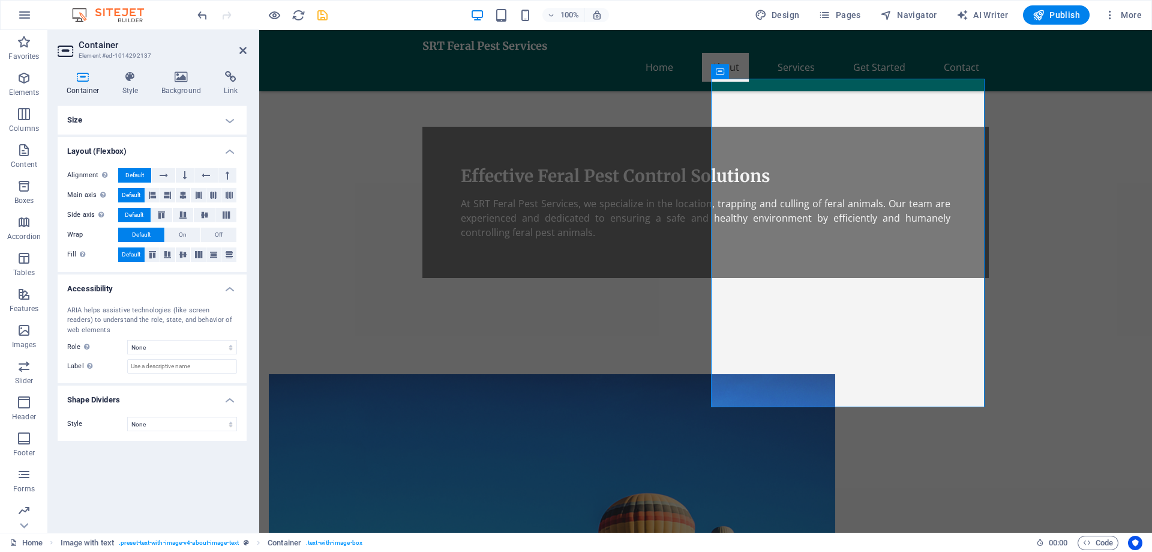
click at [228, 127] on h4 "Size" at bounding box center [152, 120] width 189 height 29
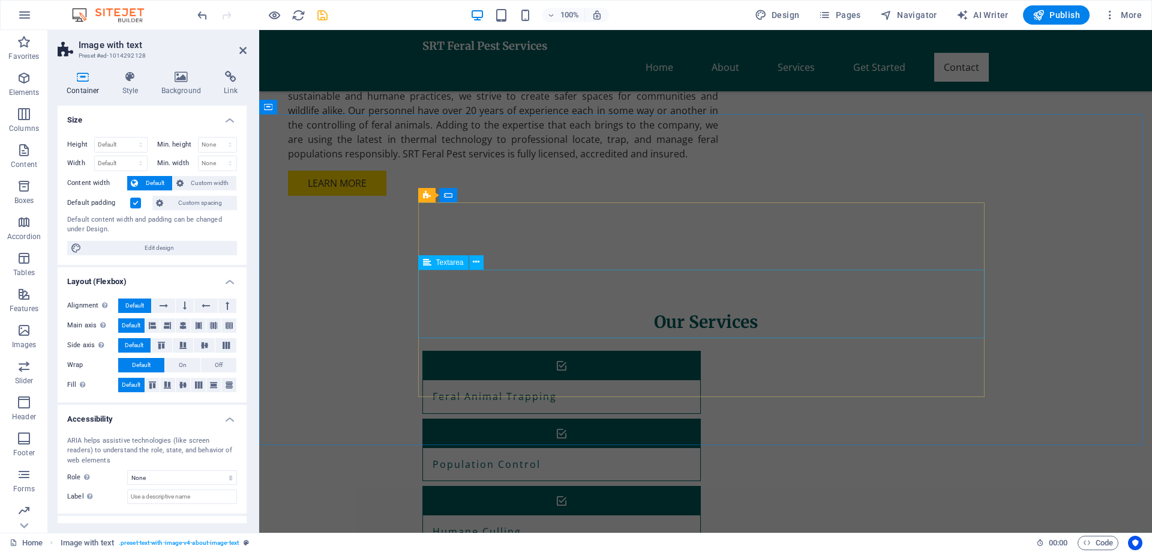
scroll to position [1217, 0]
